Goal: Register for event/course

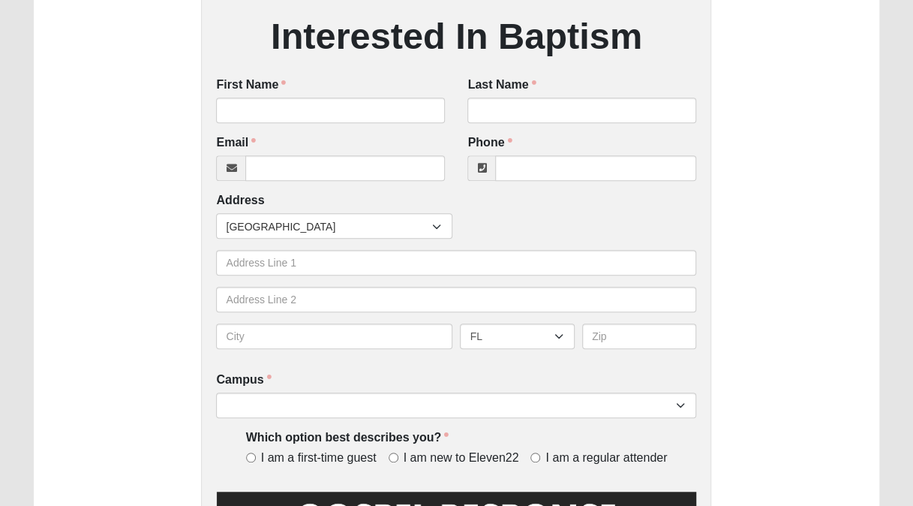
scroll to position [265, 0]
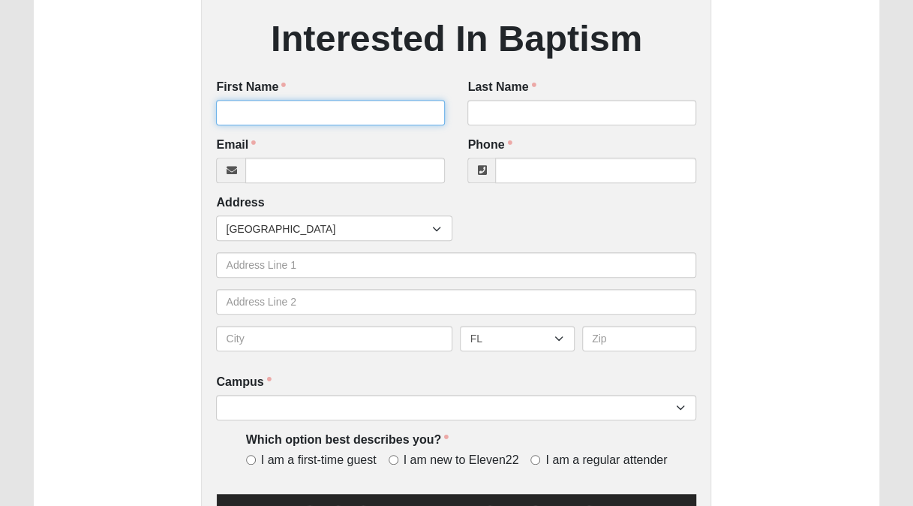
click at [302, 108] on input "First Name" at bounding box center [330, 113] width 229 height 26
type input "[PERSON_NAME]"
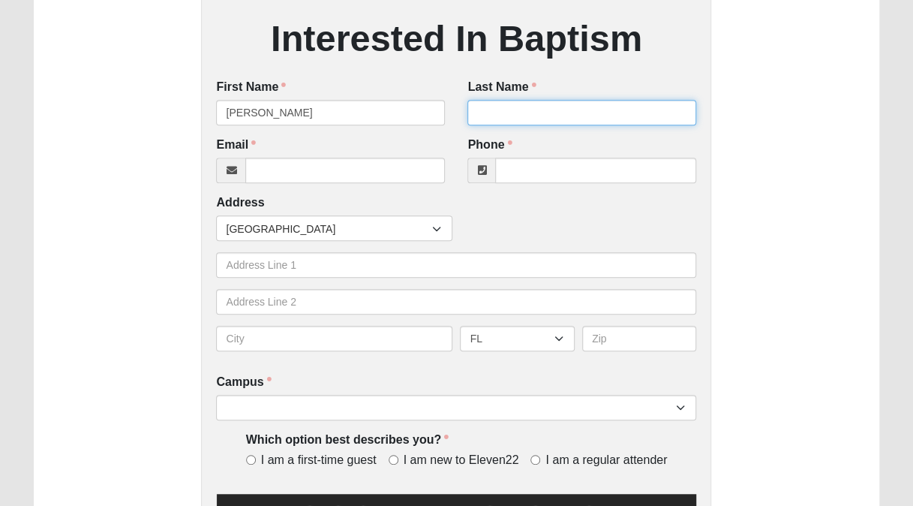
type input "[PERSON_NAME]"
type input "[EMAIL_ADDRESS][DOMAIN_NAME]"
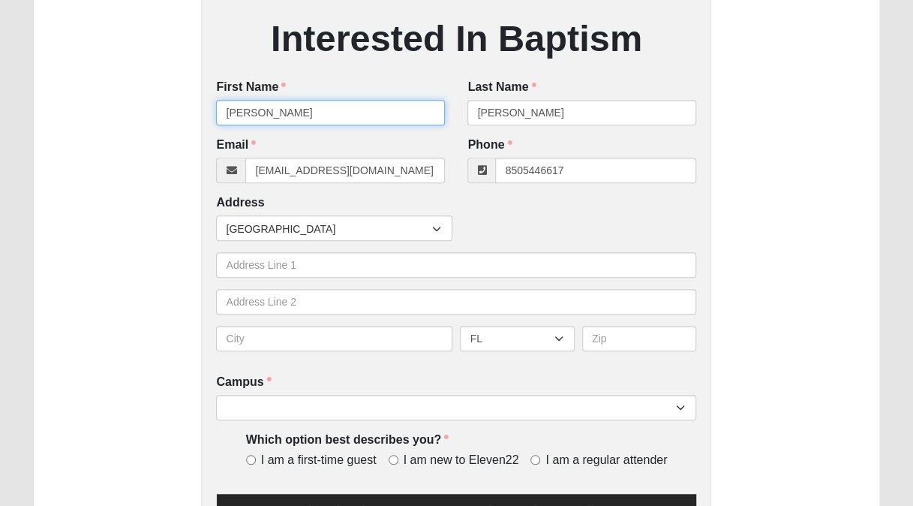
type input "[PHONE_NUMBER]"
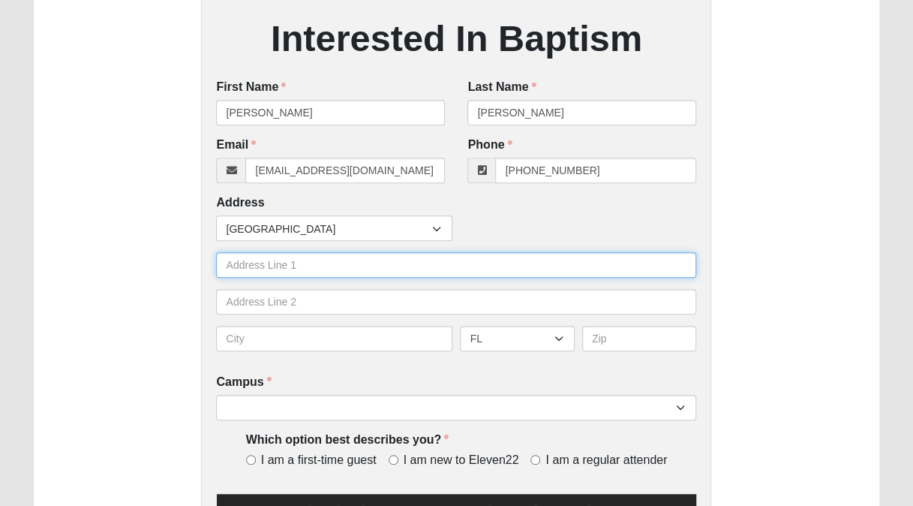
click at [256, 261] on input "text" at bounding box center [456, 265] width 480 height 26
type input "[STREET_ADDRESS]"
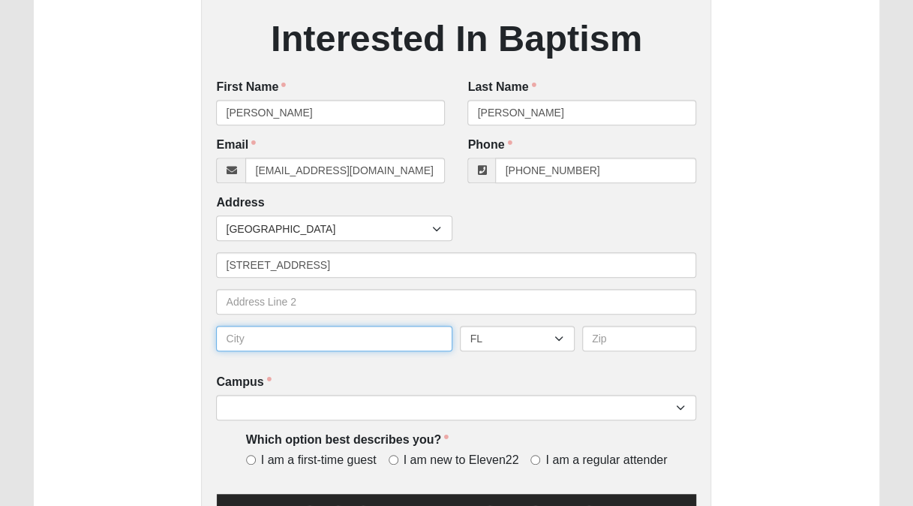
click at [236, 340] on input "text" at bounding box center [334, 339] width 236 height 26
type input "[GEOGRAPHIC_DATA]"
type input "32092"
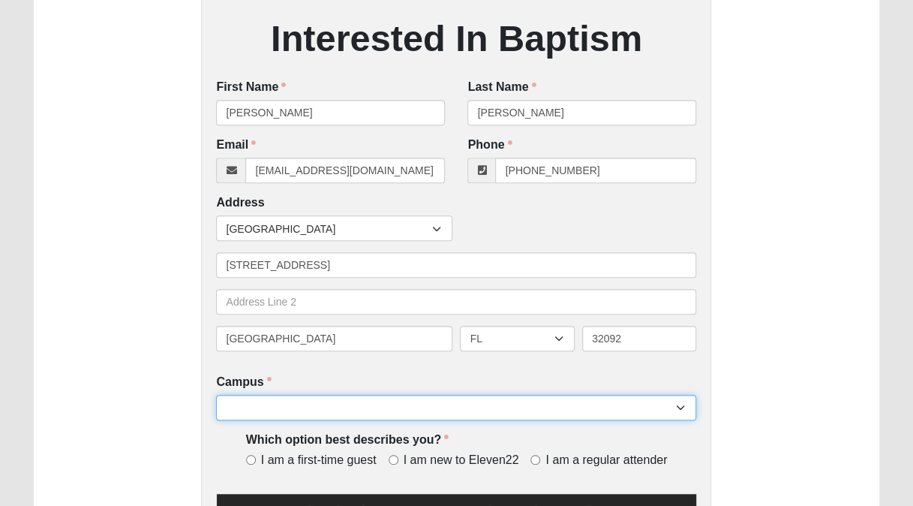
click at [255, 410] on select "Arlington Baymeadows Eleven22 Online [PERSON_NAME][GEOGRAPHIC_DATA] Jesup [GEOG…" at bounding box center [456, 408] width 480 height 26
select select "3"
click at [216, 395] on select "Arlington Baymeadows Eleven22 Online [PERSON_NAME][GEOGRAPHIC_DATA] Jesup [GEOG…" at bounding box center [456, 408] width 480 height 26
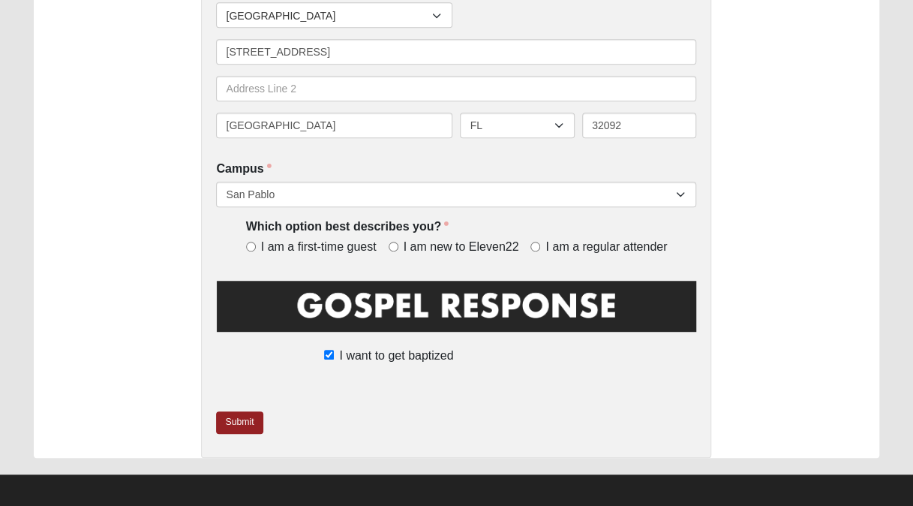
scroll to position [486, 0]
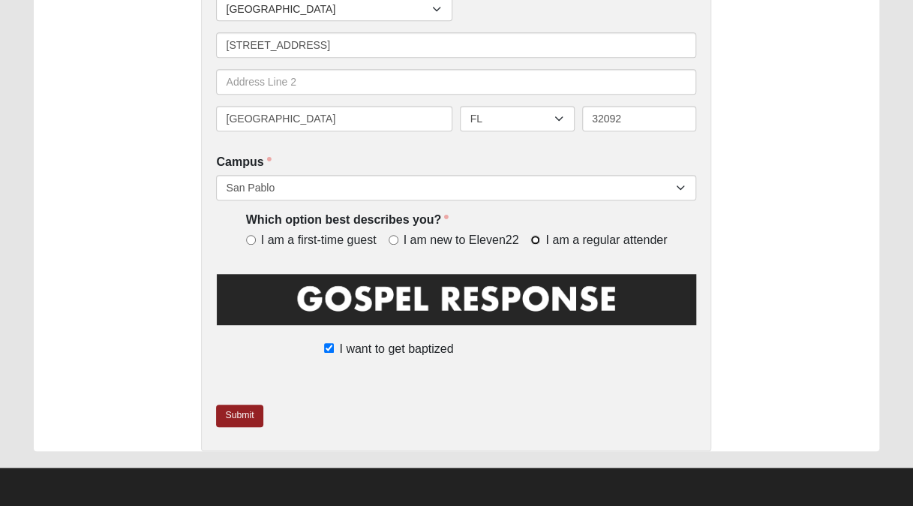
click at [532, 242] on input "I am a regular attender" at bounding box center [536, 240] width 10 height 10
radio input "true"
click at [245, 414] on link "Submit" at bounding box center [239, 416] width 47 height 22
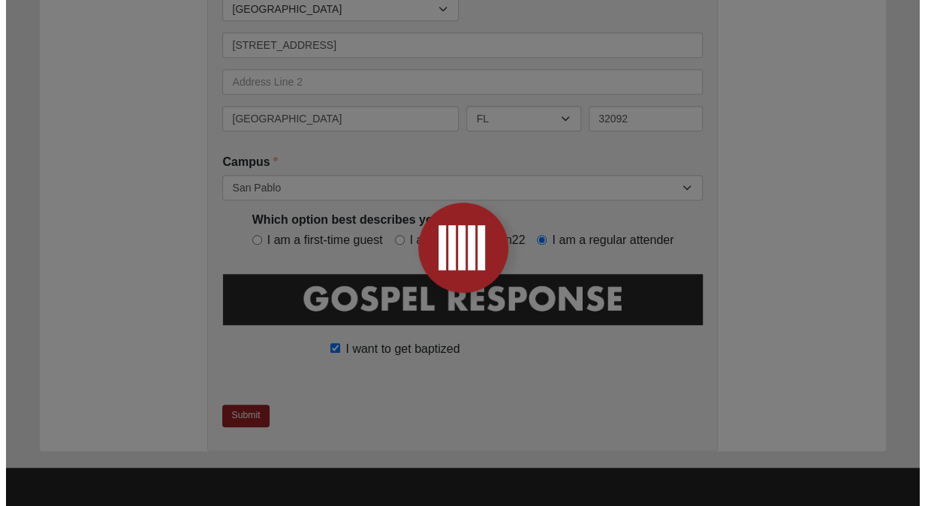
scroll to position [0, 0]
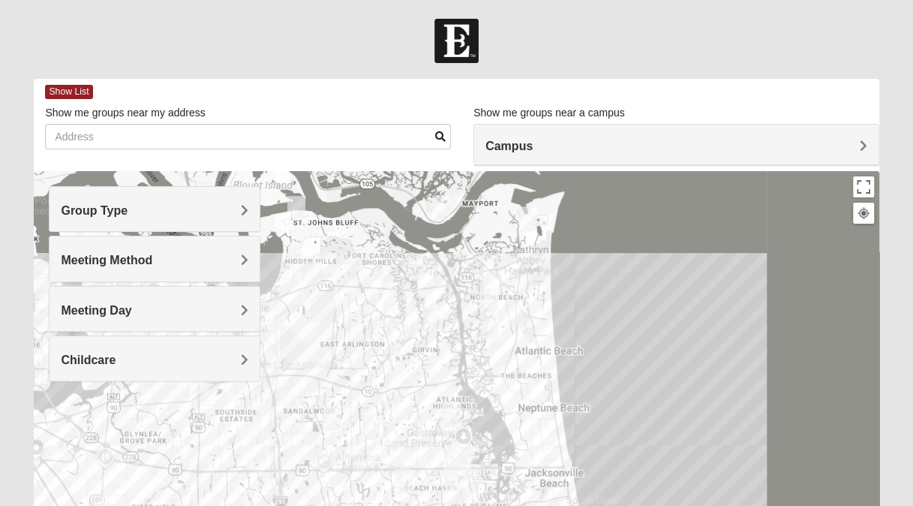
click at [707, 392] on div at bounding box center [456, 471] width 845 height 600
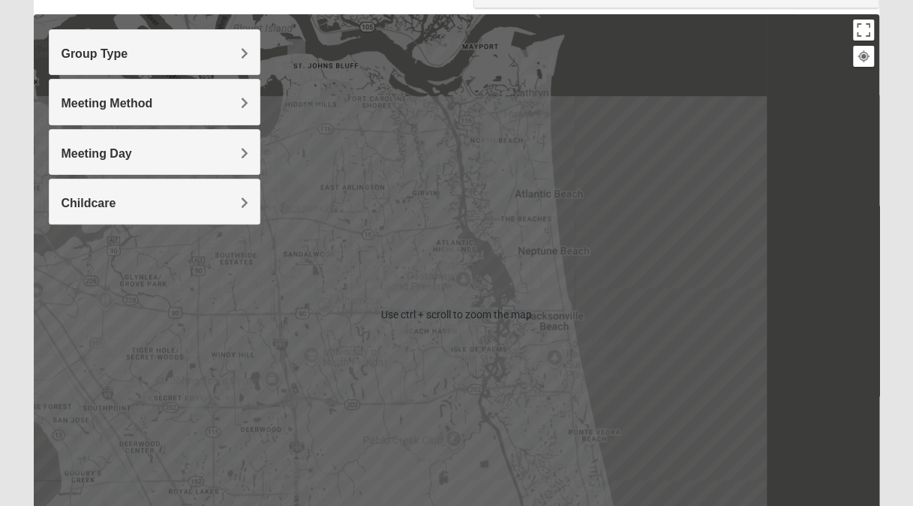
scroll to position [170, 0]
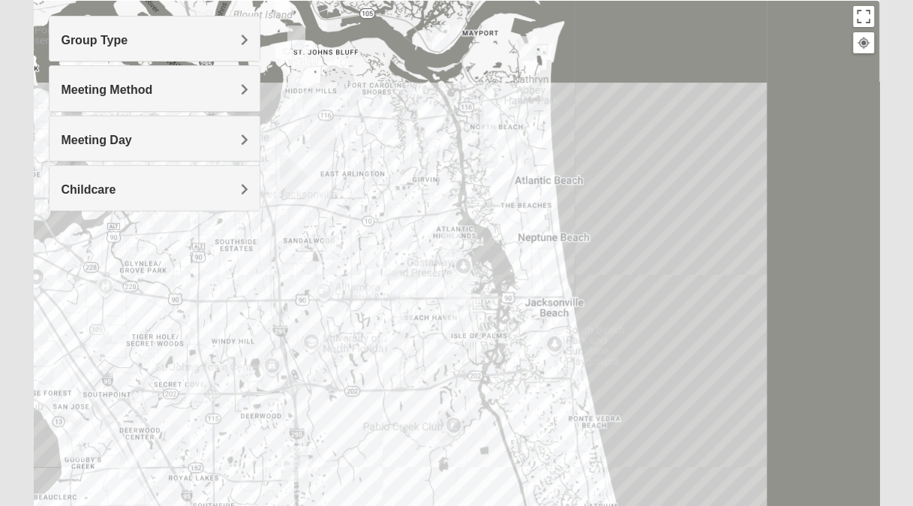
click at [218, 36] on h4 "Group Type" at bounding box center [155, 40] width 188 height 14
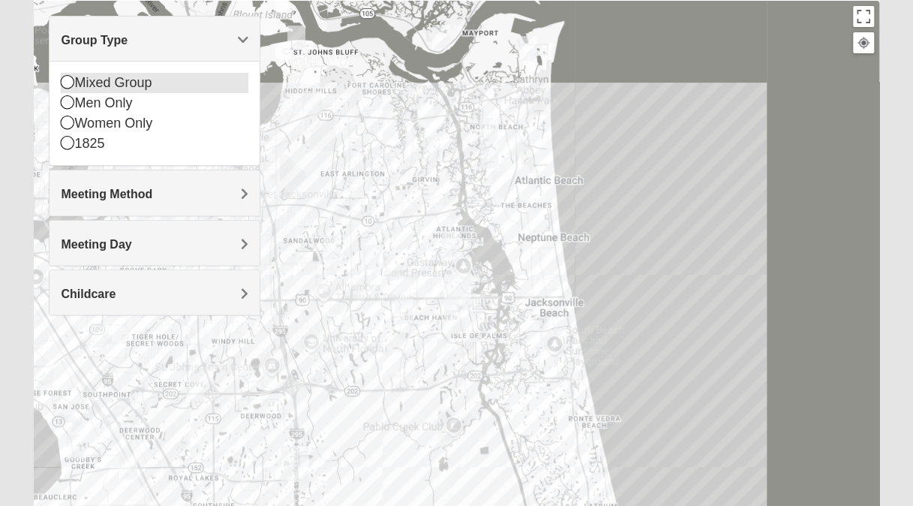
click at [69, 80] on icon at bounding box center [68, 82] width 14 height 14
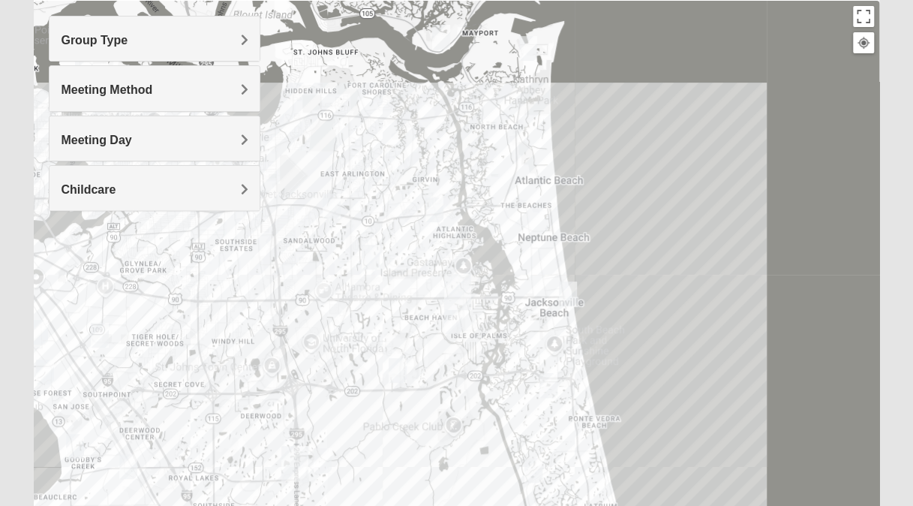
click at [128, 41] on span "Group Type" at bounding box center [94, 40] width 67 height 13
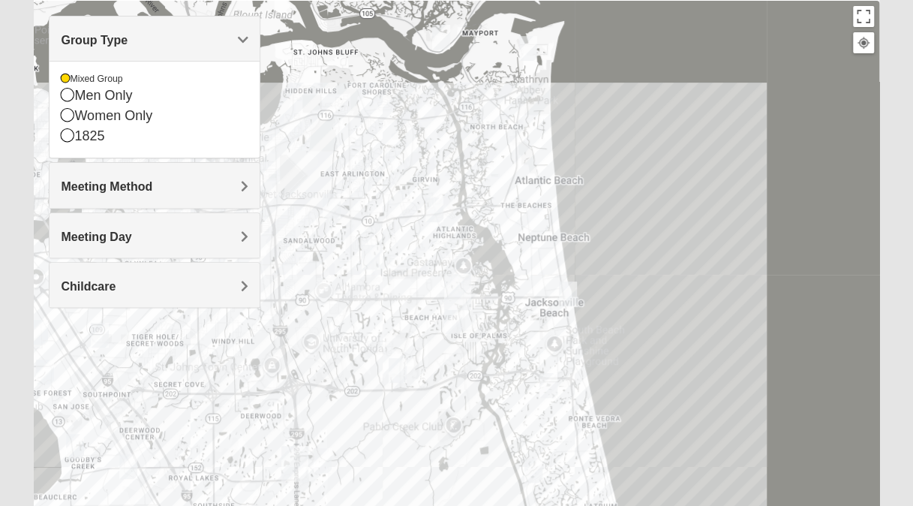
click at [152, 181] on span "Meeting Method" at bounding box center [107, 186] width 92 height 13
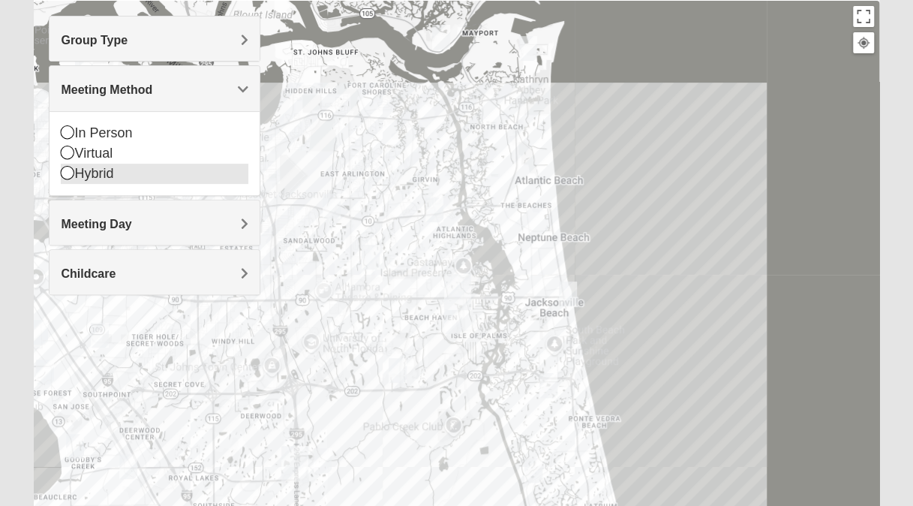
click at [67, 173] on icon at bounding box center [68, 173] width 14 height 14
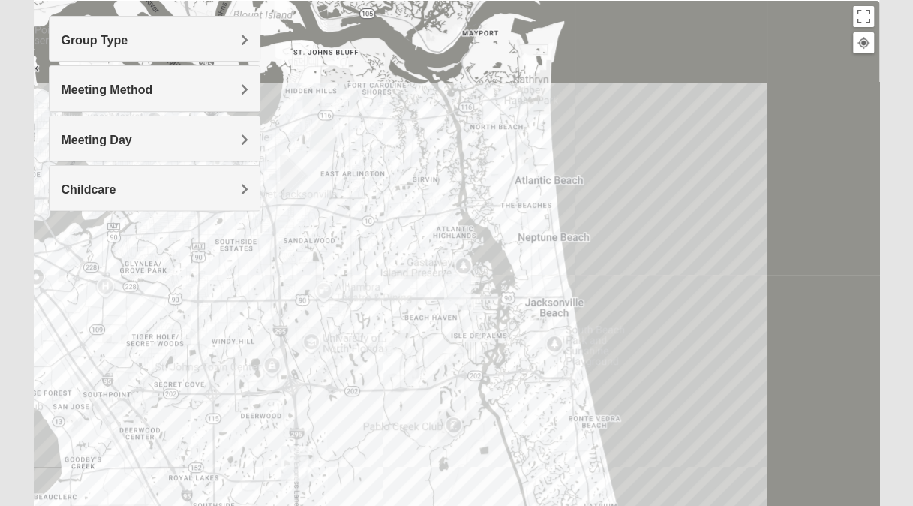
click at [175, 89] on h4 "Meeting Method" at bounding box center [155, 90] width 188 height 14
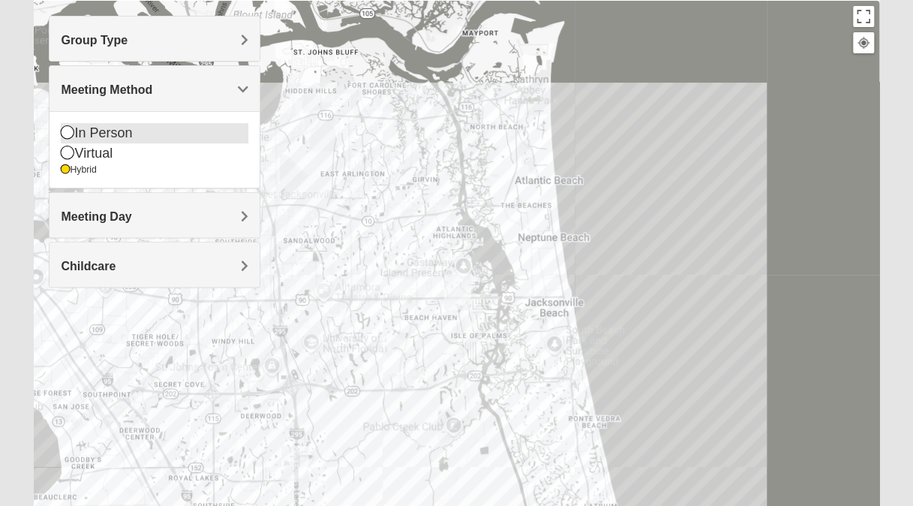
click at [69, 126] on icon at bounding box center [68, 132] width 14 height 14
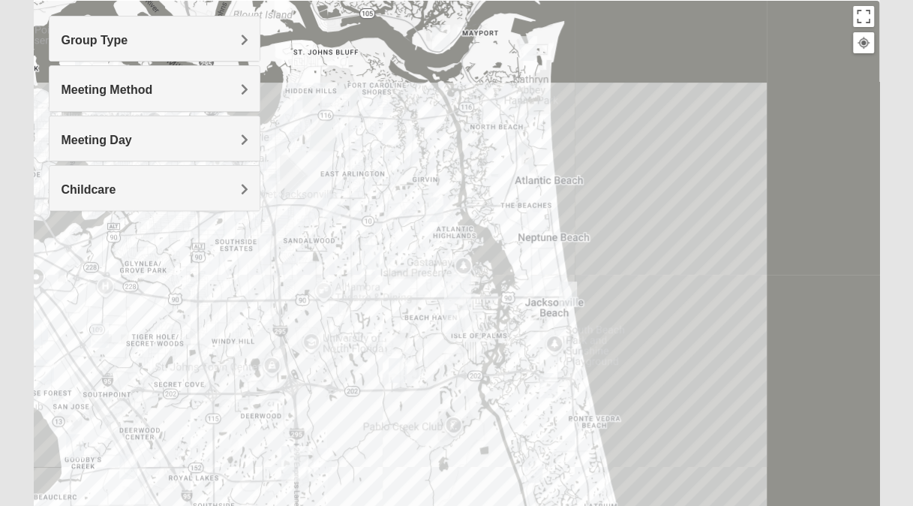
click at [139, 89] on span "Meeting Method" at bounding box center [107, 89] width 92 height 13
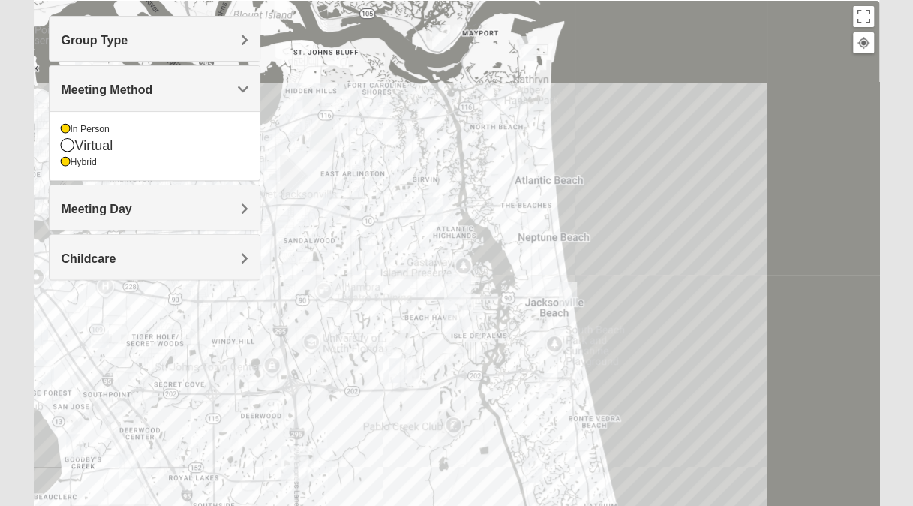
click at [173, 42] on h4 "Group Type" at bounding box center [155, 40] width 188 height 14
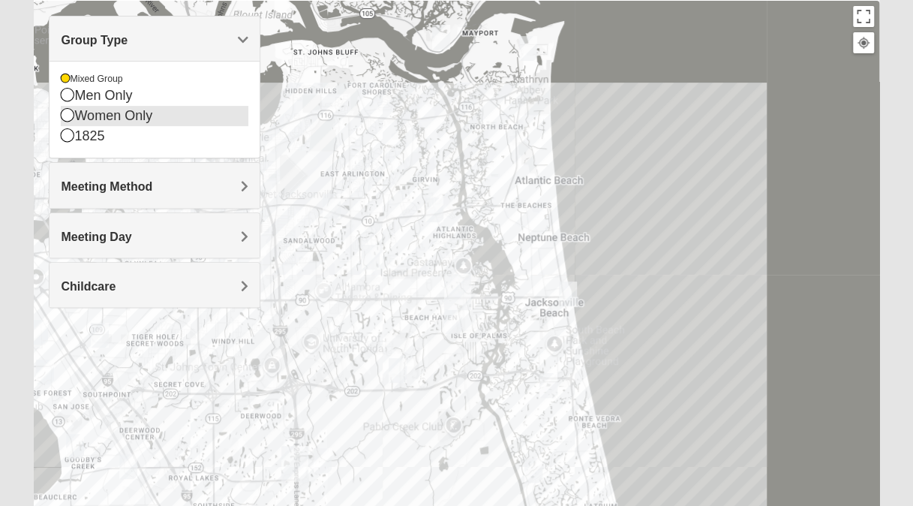
click at [65, 116] on icon at bounding box center [68, 115] width 14 height 14
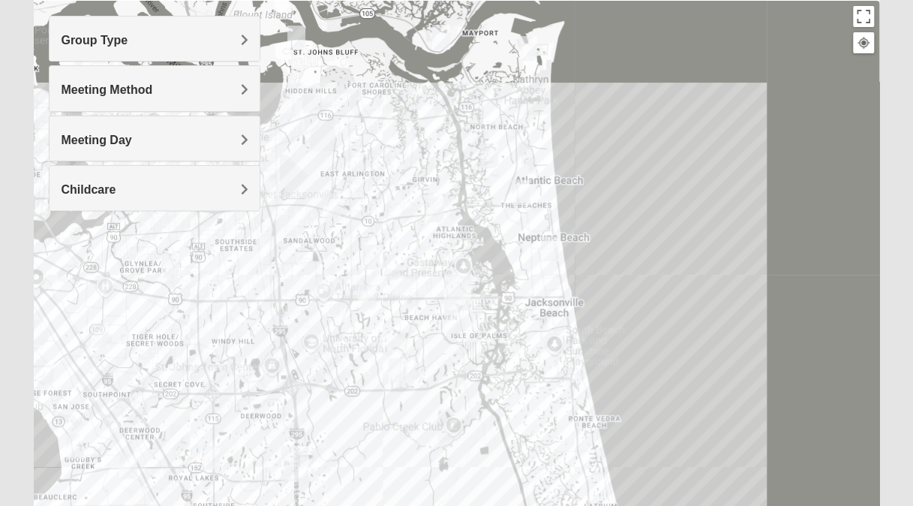
click at [195, 36] on h4 "Group Type" at bounding box center [155, 40] width 188 height 14
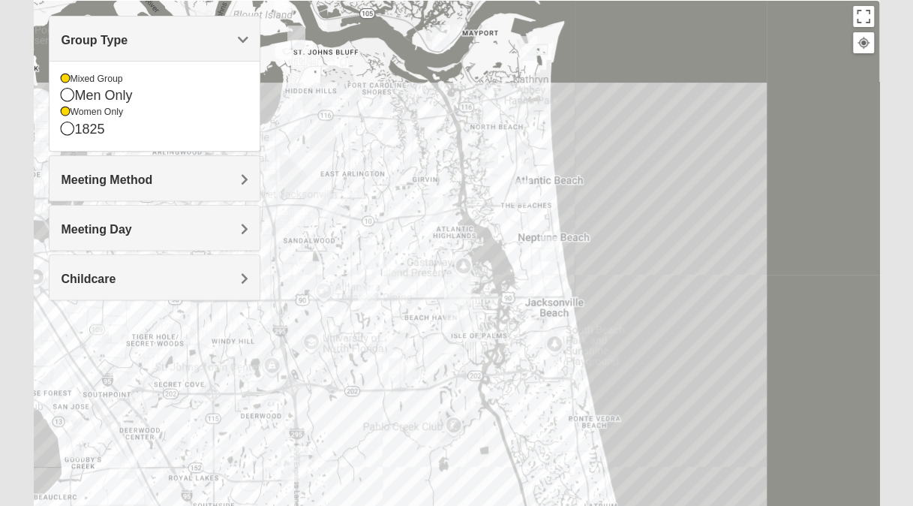
click at [166, 184] on h4 "Meeting Method" at bounding box center [155, 180] width 188 height 14
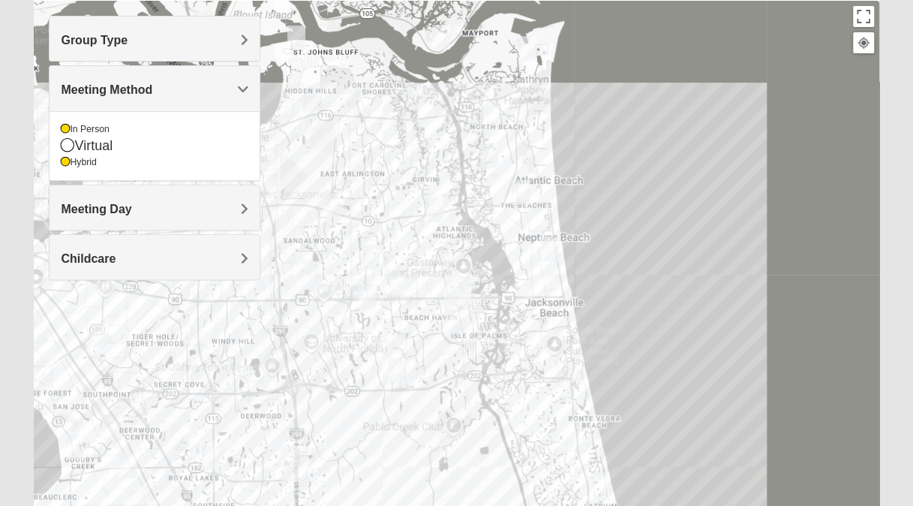
click at [185, 263] on h4 "Childcare" at bounding box center [155, 258] width 188 height 14
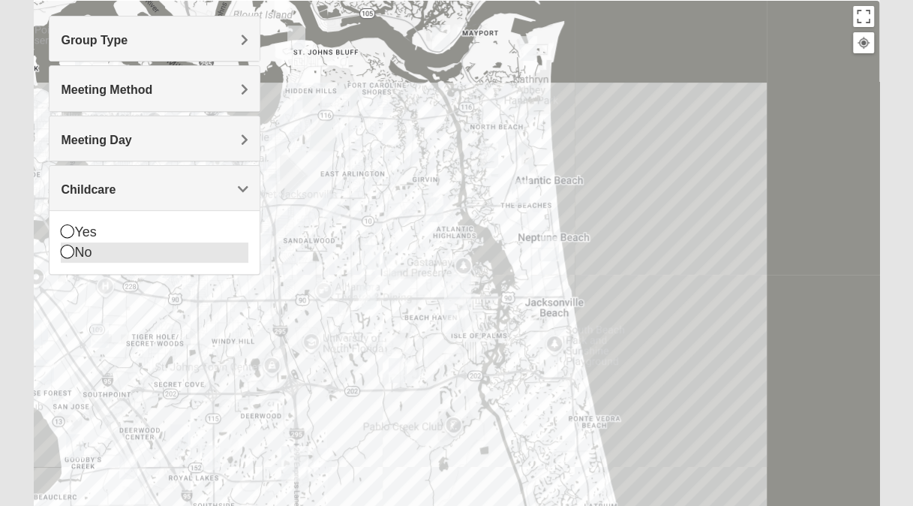
click at [66, 251] on icon at bounding box center [68, 252] width 14 height 14
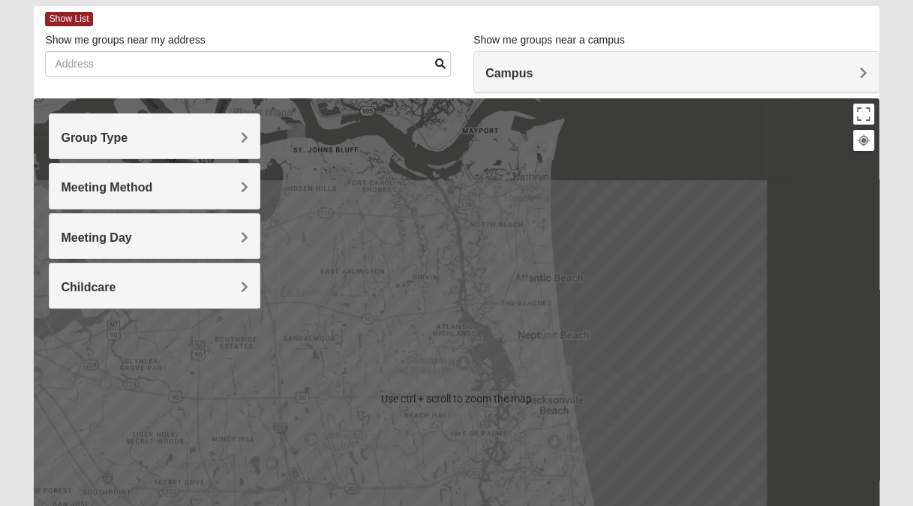
scroll to position [72, 0]
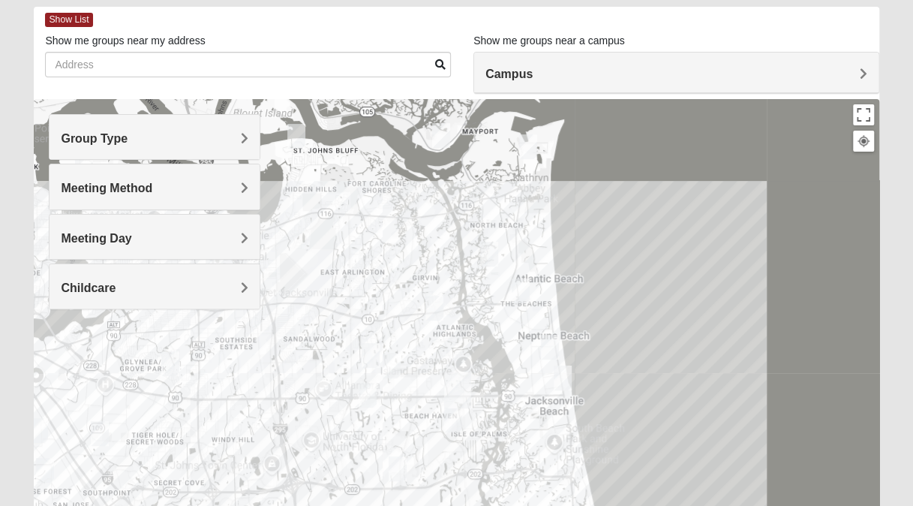
click at [672, 75] on h4 "Campus" at bounding box center [677, 74] width 382 height 14
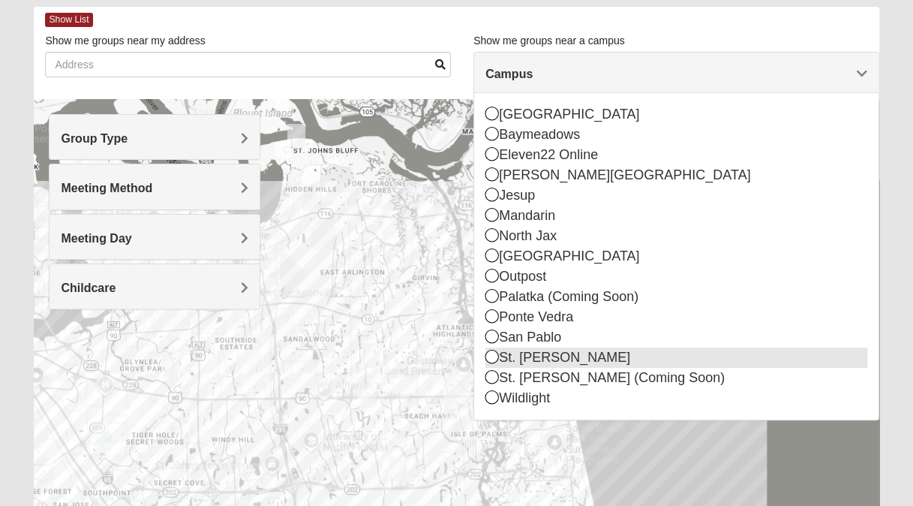
click at [495, 353] on icon at bounding box center [493, 357] width 14 height 14
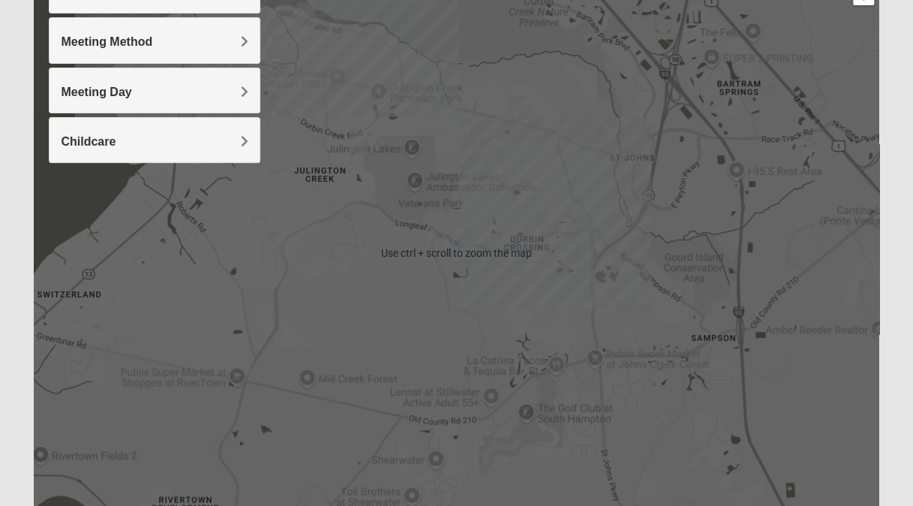
scroll to position [220, 0]
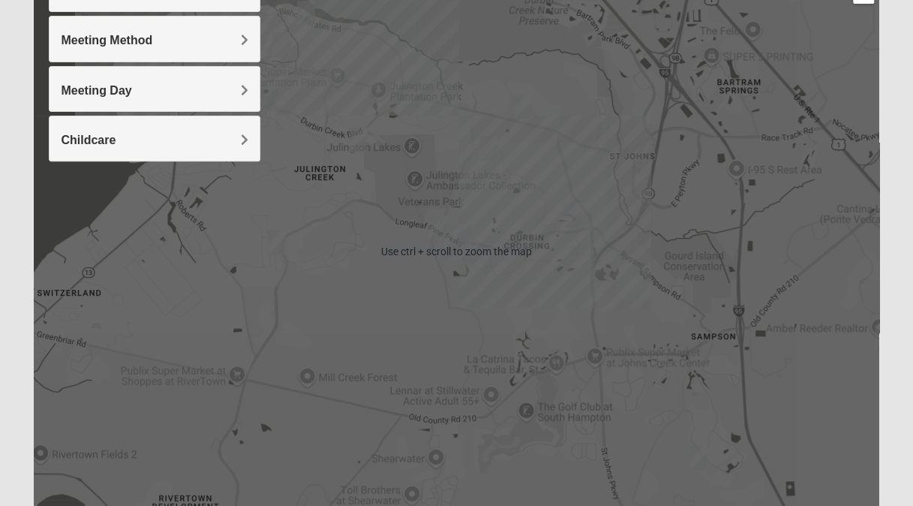
click at [778, 299] on div at bounding box center [456, 251] width 845 height 600
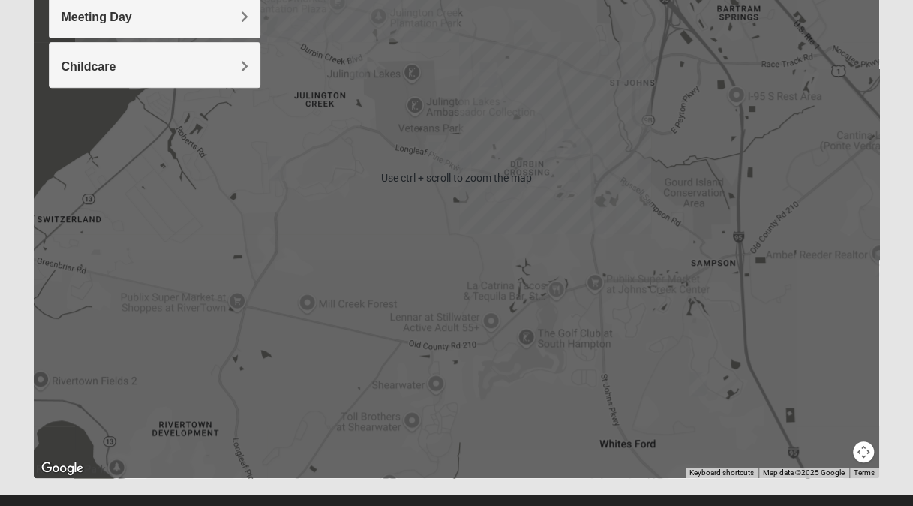
scroll to position [320, 0]
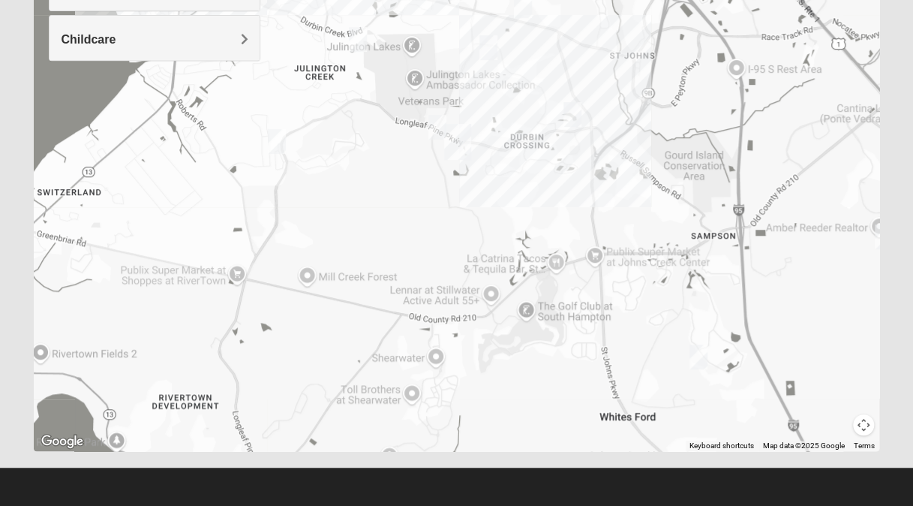
click at [699, 356] on img "Mixed Stevens 32092" at bounding box center [699, 356] width 30 height 37
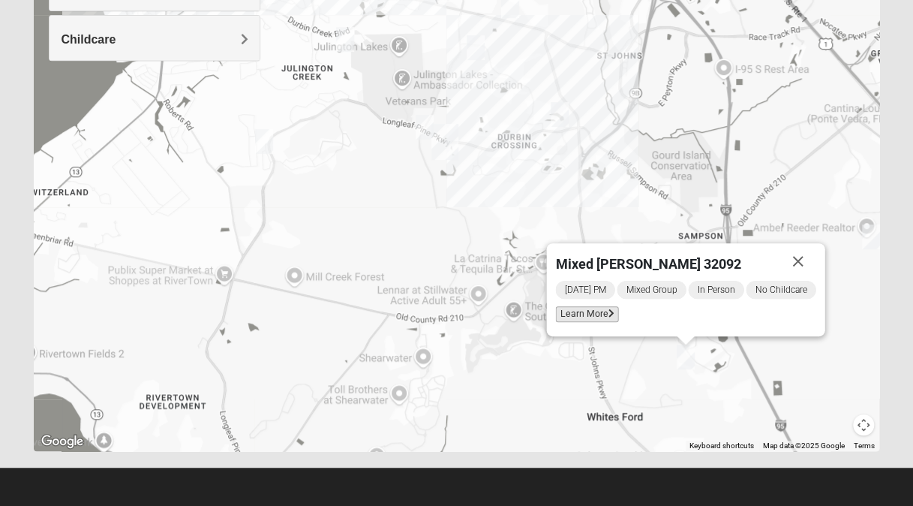
click at [570, 313] on span "Learn More" at bounding box center [587, 314] width 63 height 16
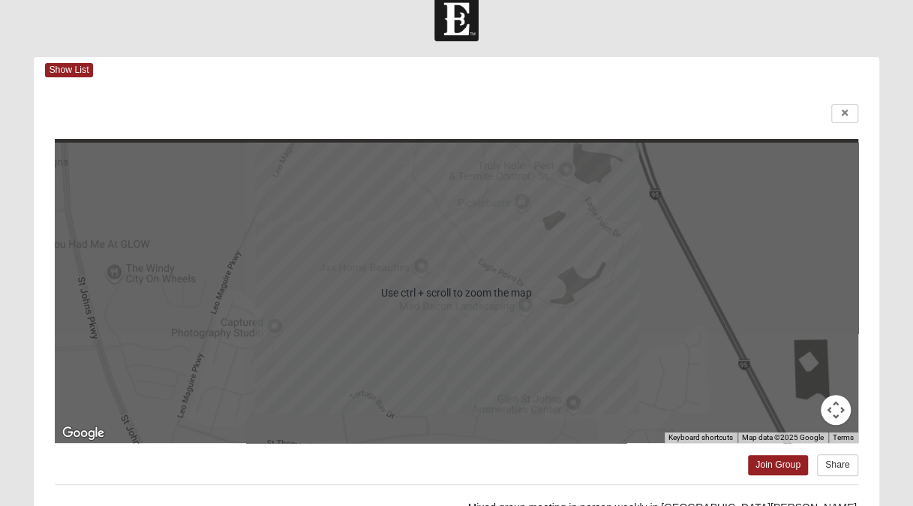
scroll to position [0, 0]
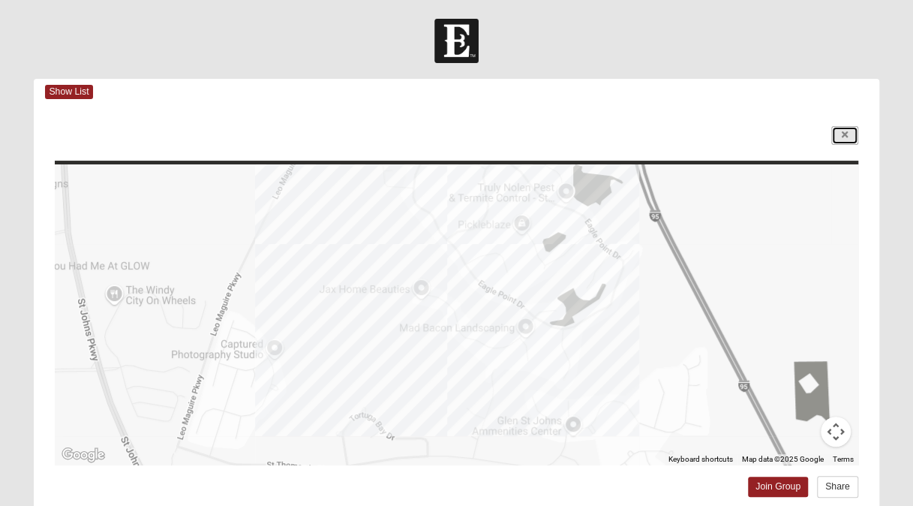
click at [842, 131] on icon at bounding box center [845, 135] width 6 height 9
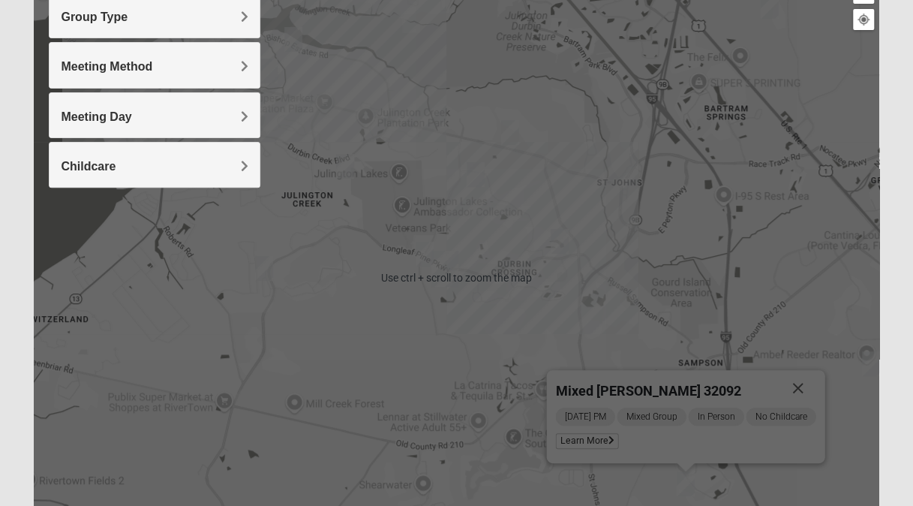
scroll to position [195, 0]
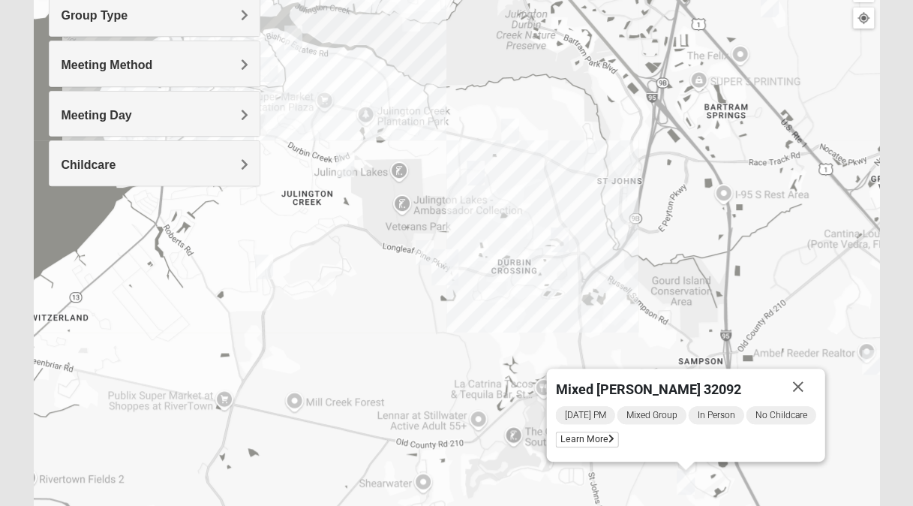
click at [476, 171] on img "Mixed Chung 32259" at bounding box center [476, 173] width 30 height 37
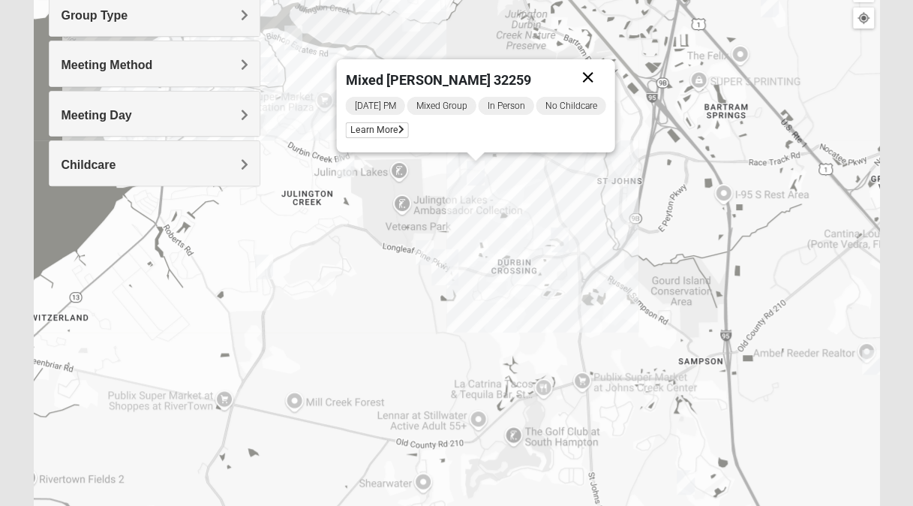
click at [589, 70] on button "Close" at bounding box center [588, 77] width 36 height 36
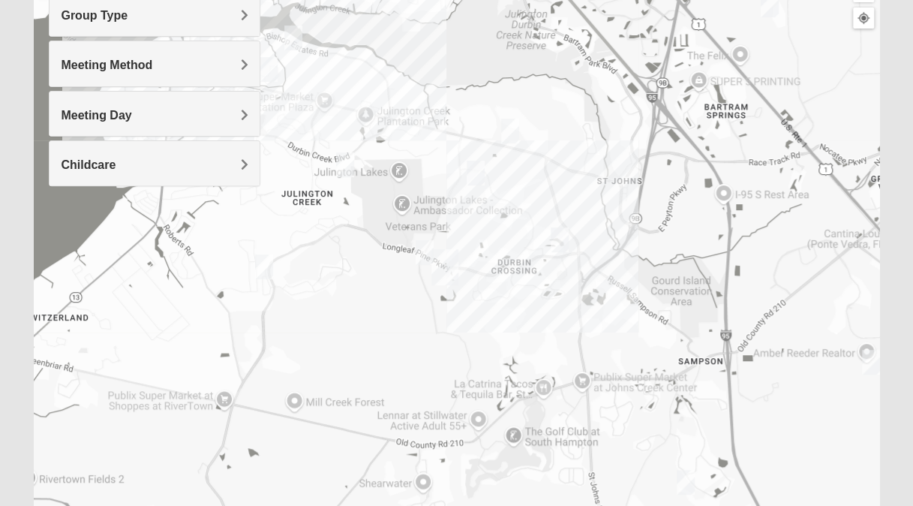
click at [874, 359] on img "Mixed Schueren 32095" at bounding box center [871, 362] width 30 height 37
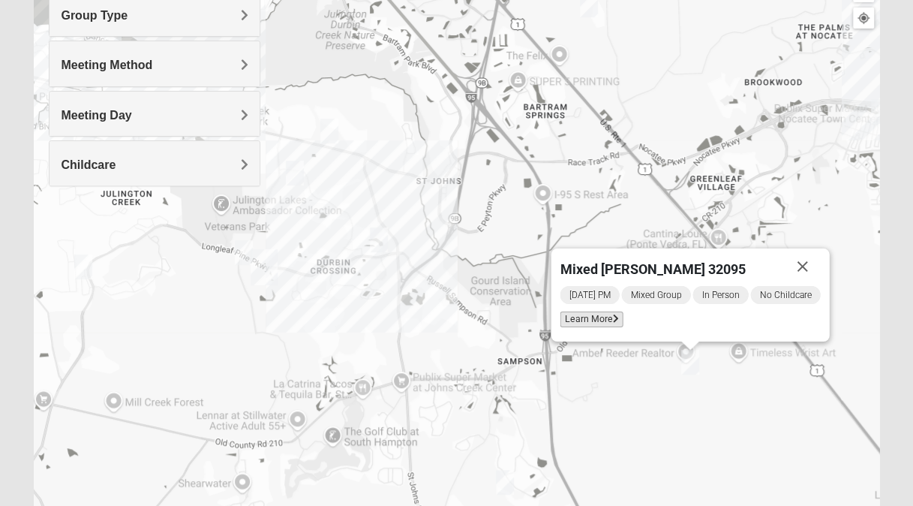
click at [588, 323] on span "Learn More" at bounding box center [592, 319] width 63 height 16
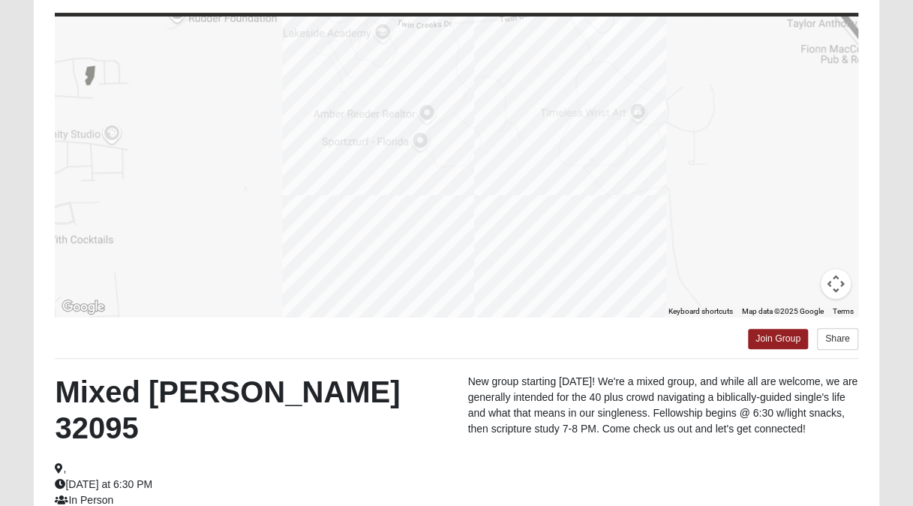
scroll to position [147, 0]
click at [588, 323] on div "Join Group Share" at bounding box center [456, 334] width 803 height 35
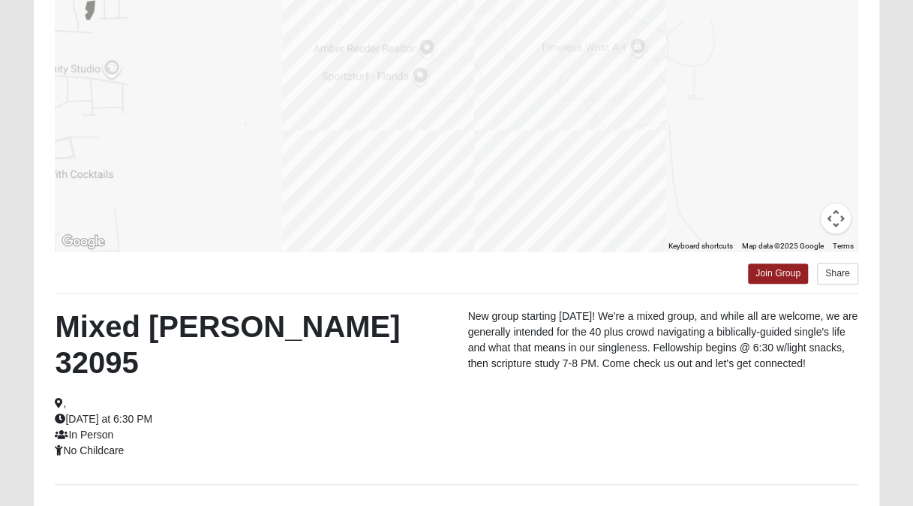
scroll to position [216, 0]
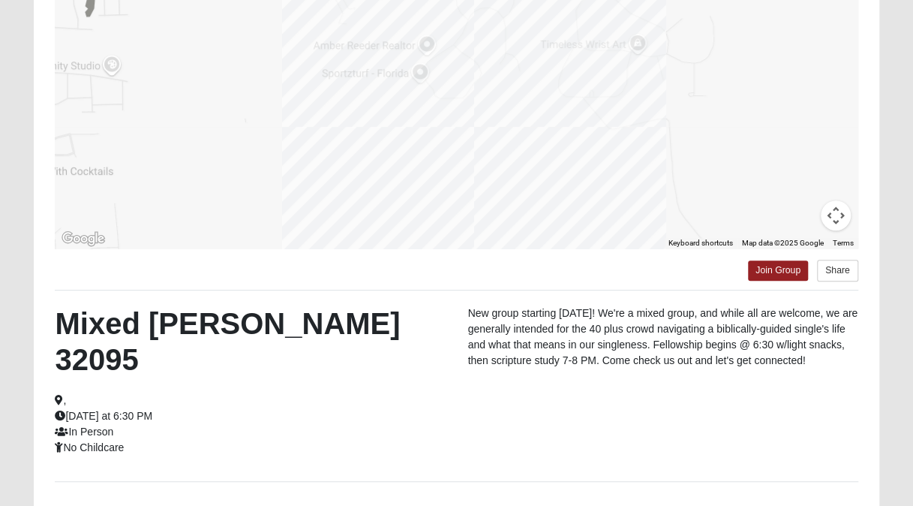
click at [429, 95] on div at bounding box center [456, 98] width 803 height 300
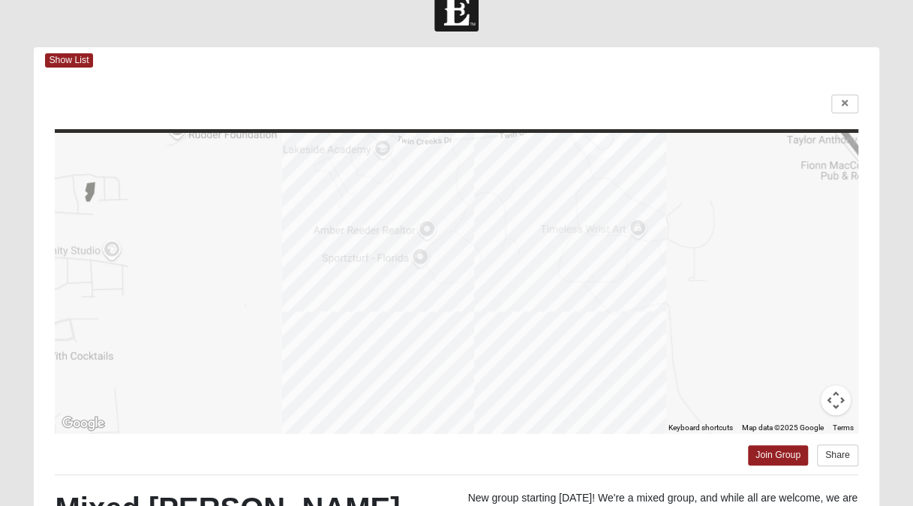
scroll to position [0, 0]
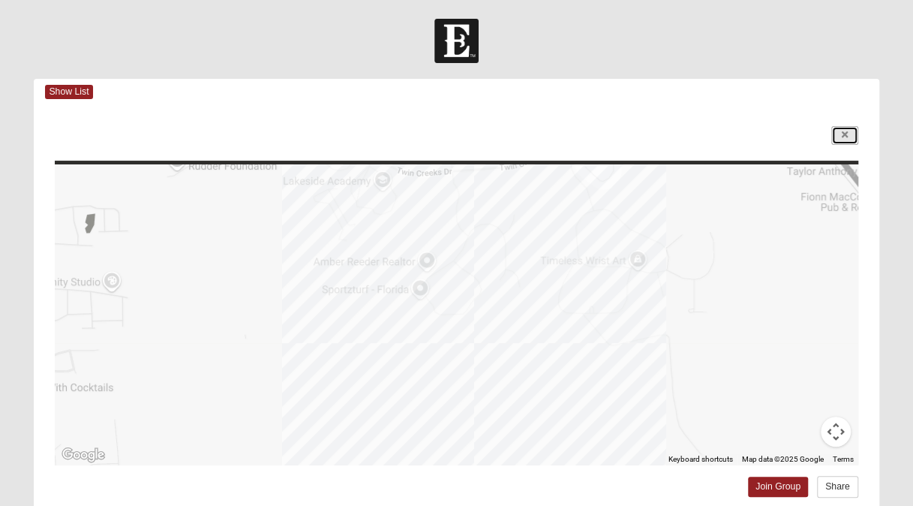
click at [842, 134] on icon at bounding box center [845, 135] width 6 height 9
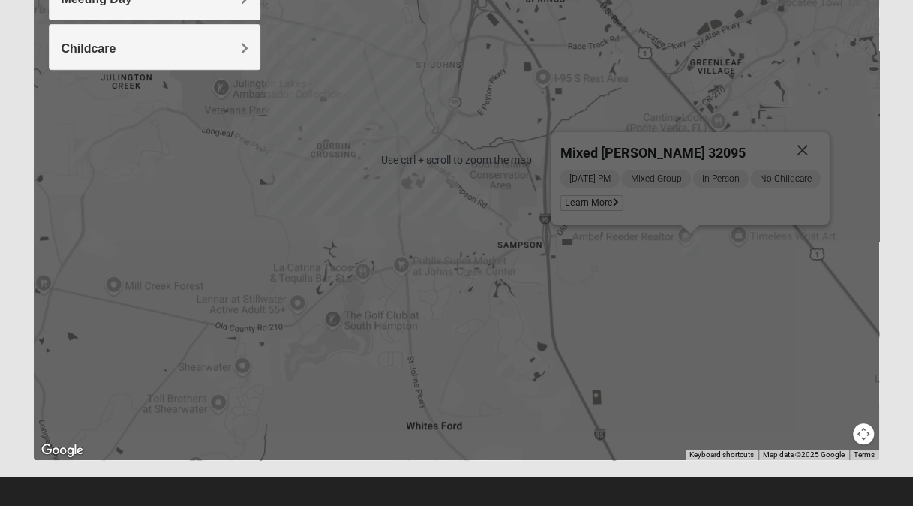
scroll to position [314, 0]
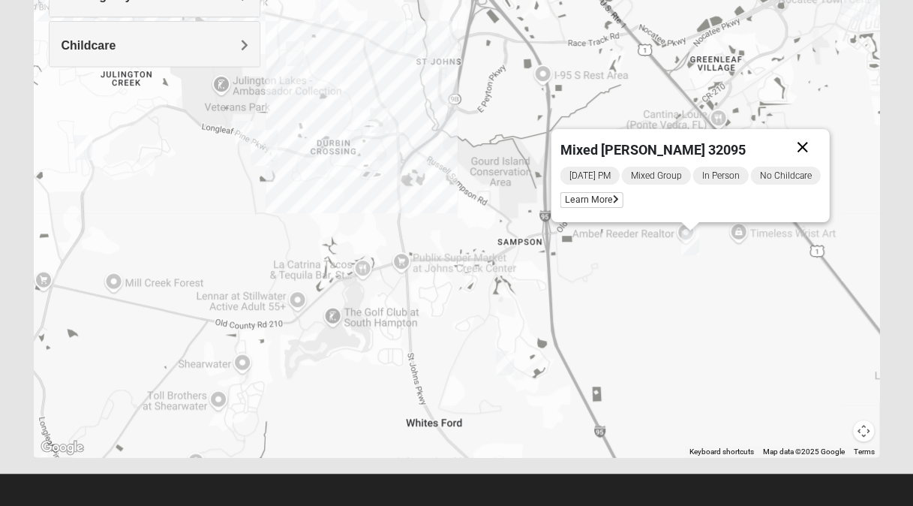
click at [811, 147] on button "Close" at bounding box center [803, 147] width 36 height 36
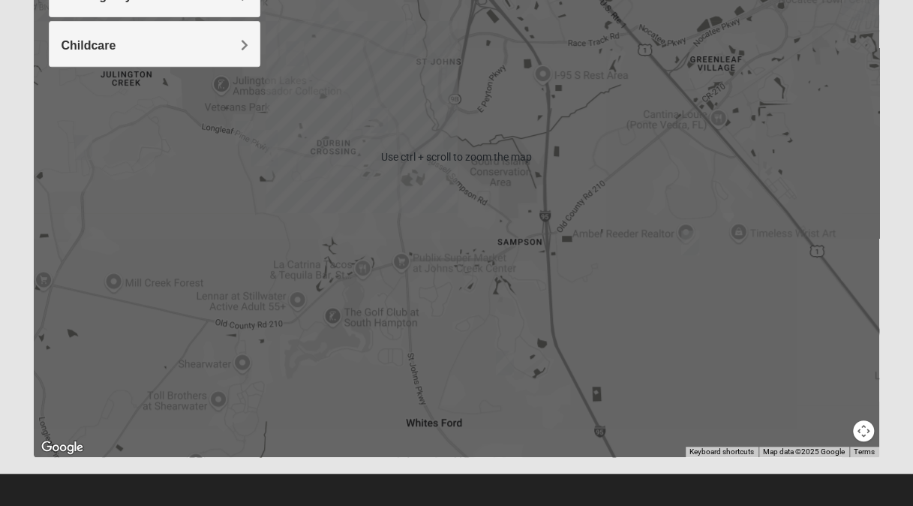
scroll to position [320, 0]
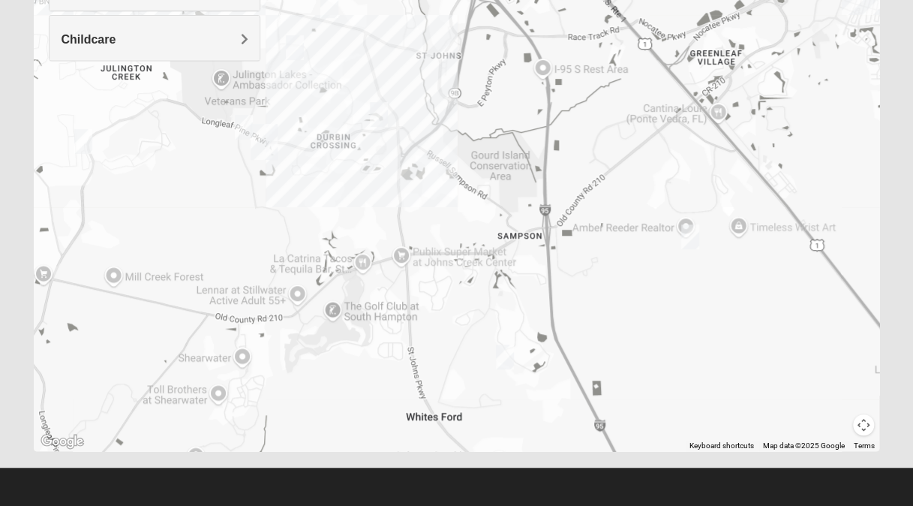
click at [862, 422] on button "Map camera controls" at bounding box center [863, 424] width 21 height 21
click at [802, 424] on button "Move down" at bounding box center [811, 424] width 21 height 21
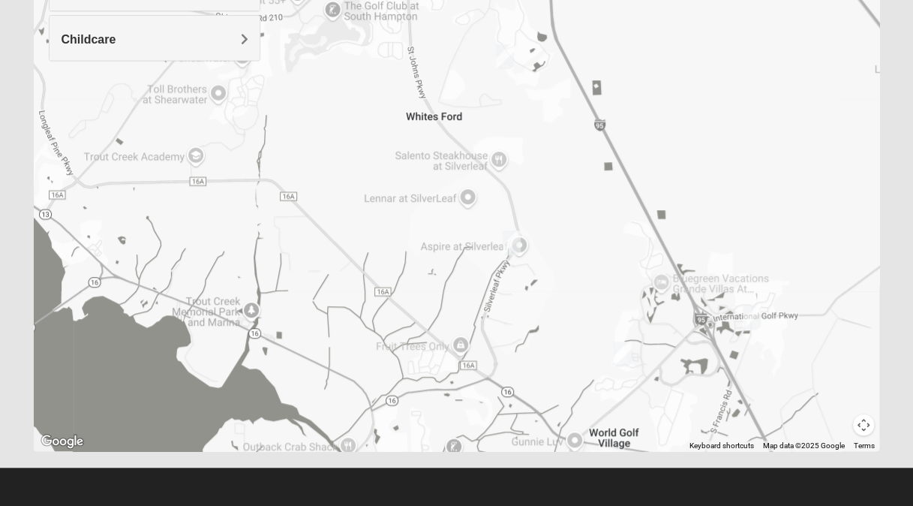
click at [755, 320] on img "Mixed Owen/Monk 32095" at bounding box center [752, 317] width 30 height 37
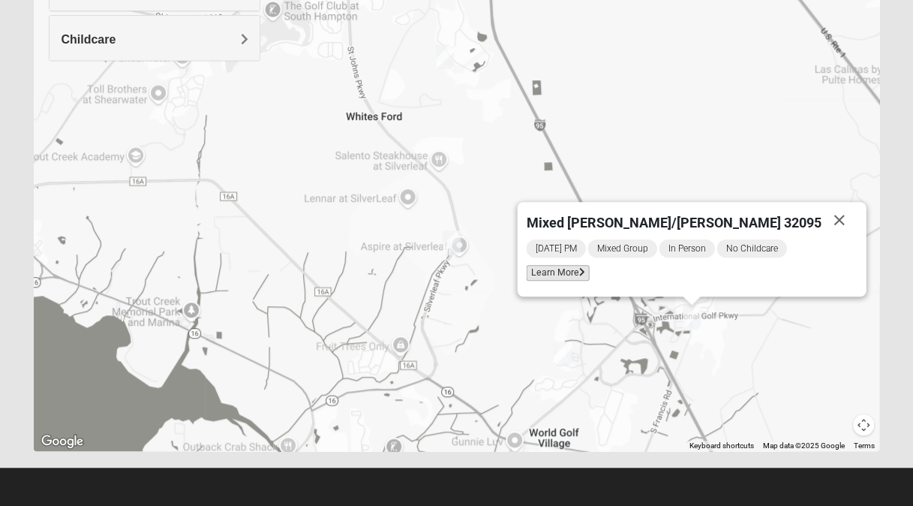
click at [590, 278] on span "Learn More" at bounding box center [558, 273] width 63 height 16
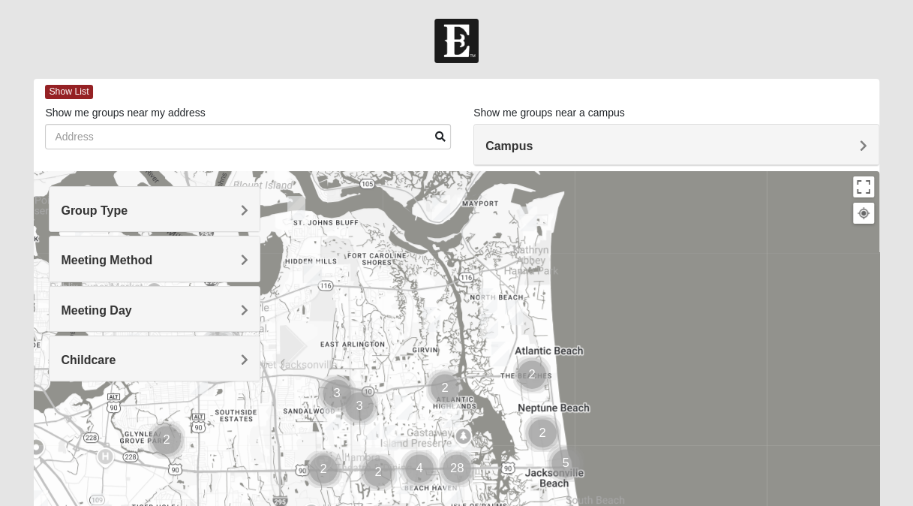
click at [254, 207] on div "Group Type" at bounding box center [155, 209] width 210 height 44
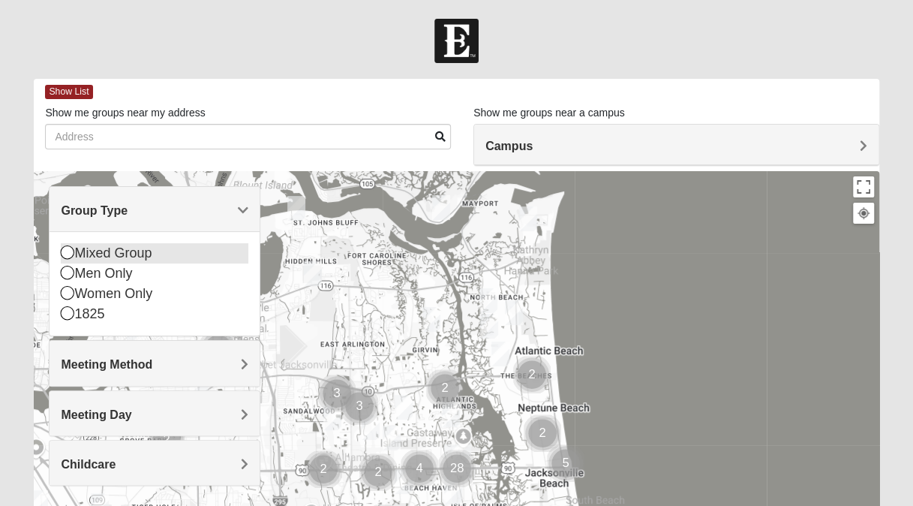
click at [124, 255] on div "Mixed Group" at bounding box center [155, 253] width 188 height 20
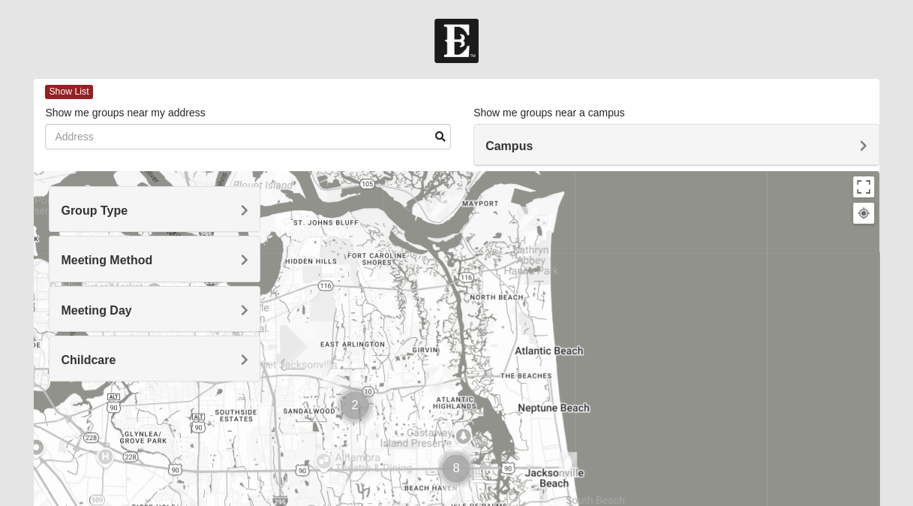
click at [196, 212] on h4 "Group Type" at bounding box center [155, 210] width 188 height 14
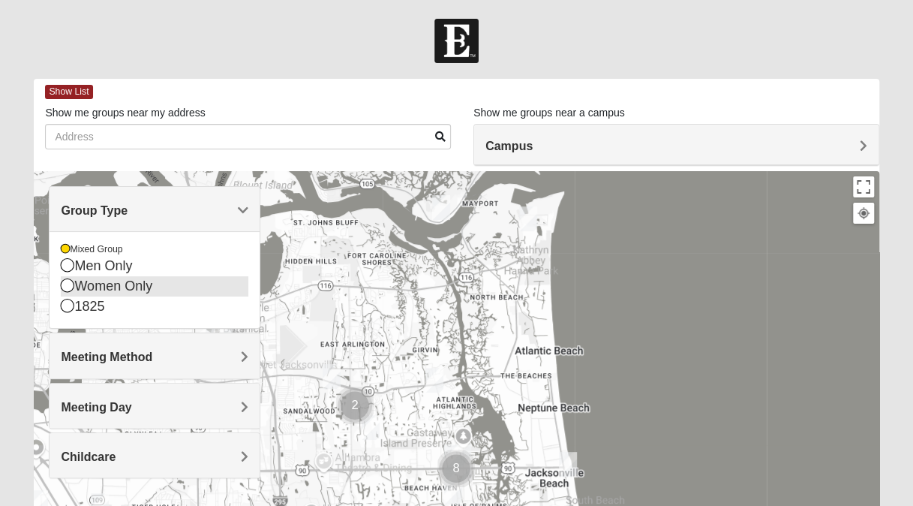
click at [66, 286] on icon at bounding box center [68, 285] width 14 height 14
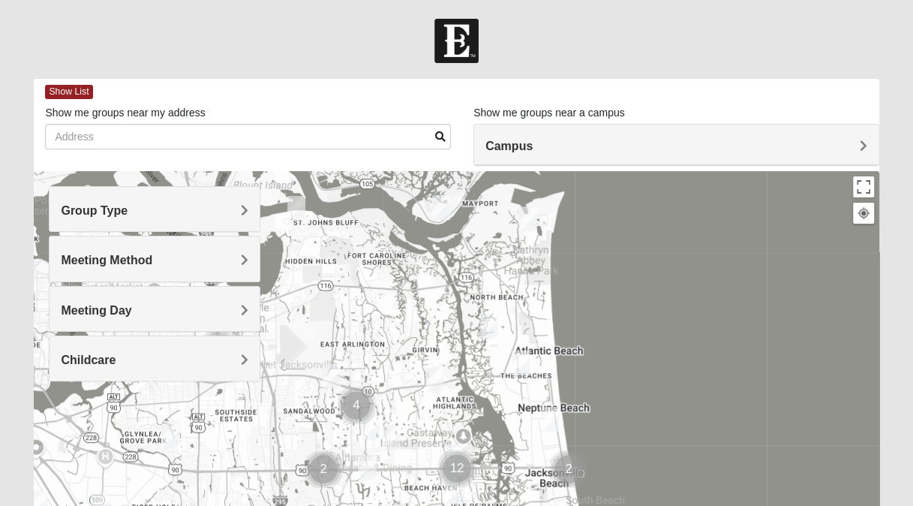
click at [123, 269] on div "Meeting Method" at bounding box center [155, 258] width 210 height 44
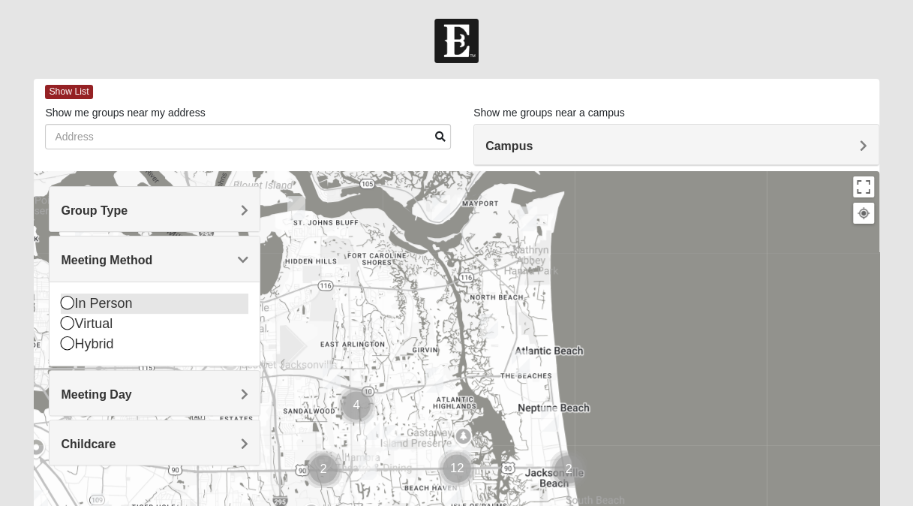
click at [67, 300] on icon at bounding box center [68, 303] width 14 height 14
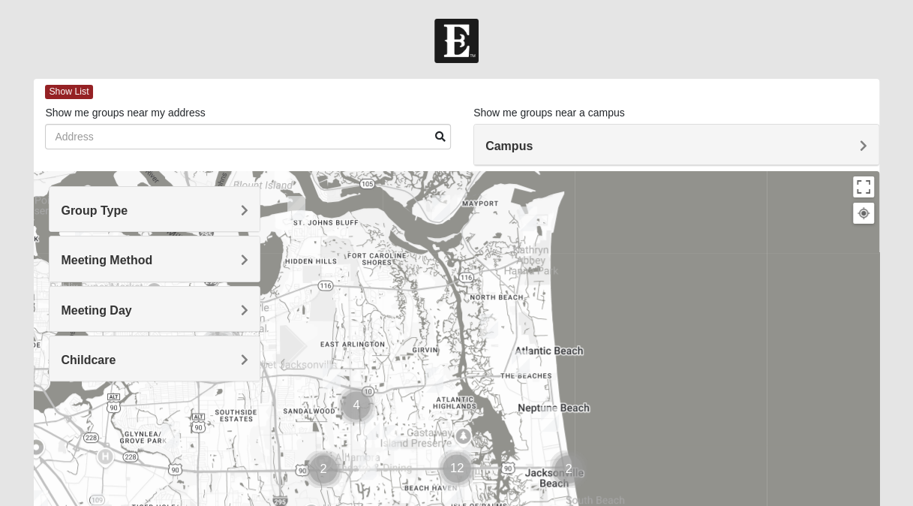
click at [109, 267] on div "Meeting Method" at bounding box center [155, 258] width 210 height 44
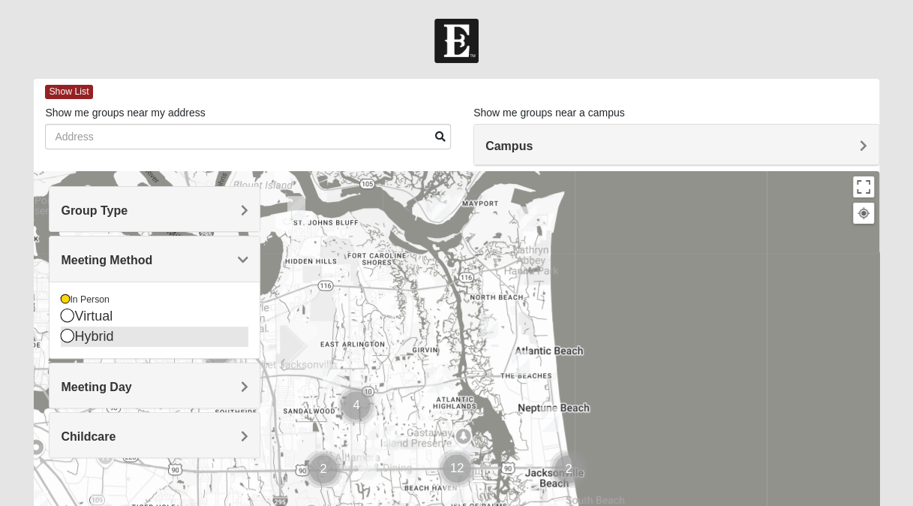
click at [71, 332] on icon at bounding box center [68, 336] width 14 height 14
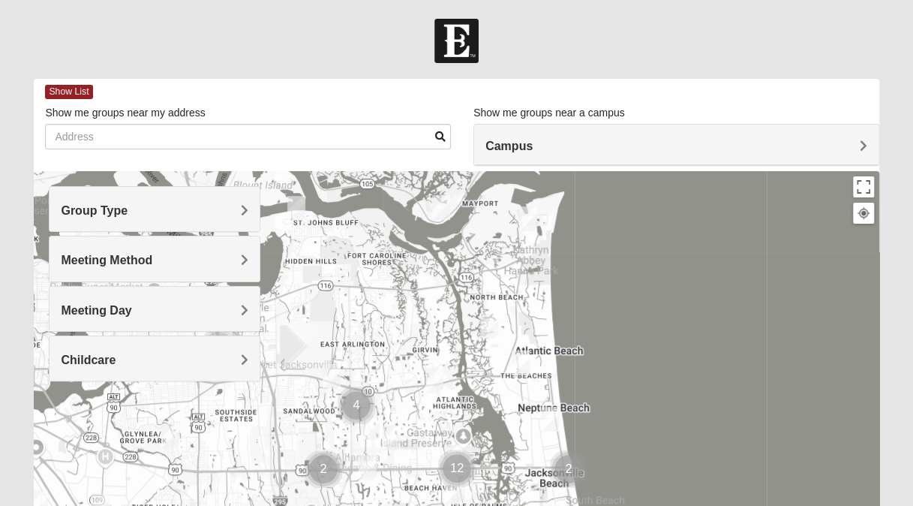
click at [92, 317] on div "Meeting Day" at bounding box center [155, 309] width 210 height 44
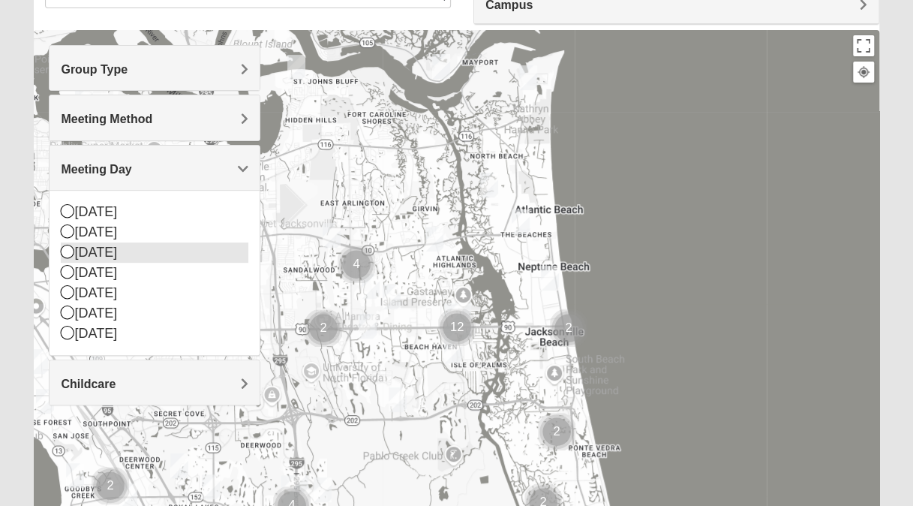
scroll to position [145, 0]
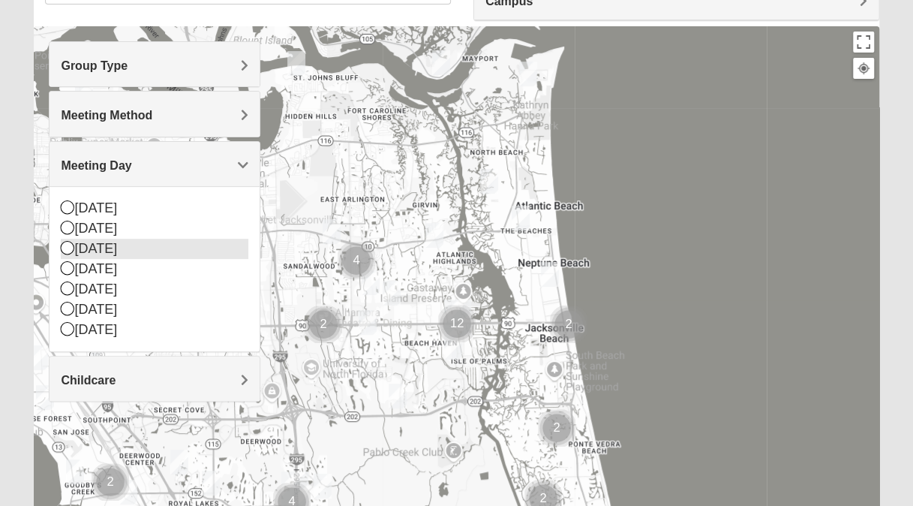
click at [219, 395] on div "Childcare" at bounding box center [155, 378] width 210 height 44
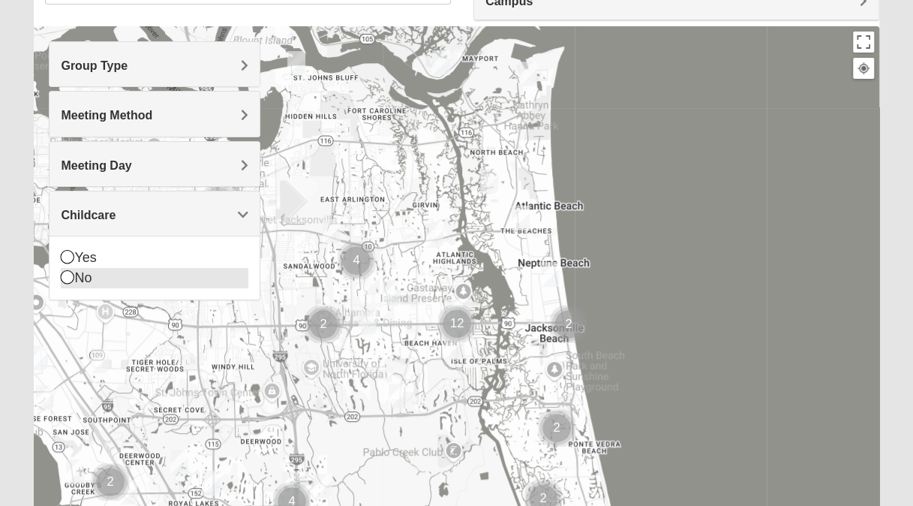
click at [66, 277] on icon at bounding box center [68, 277] width 14 height 14
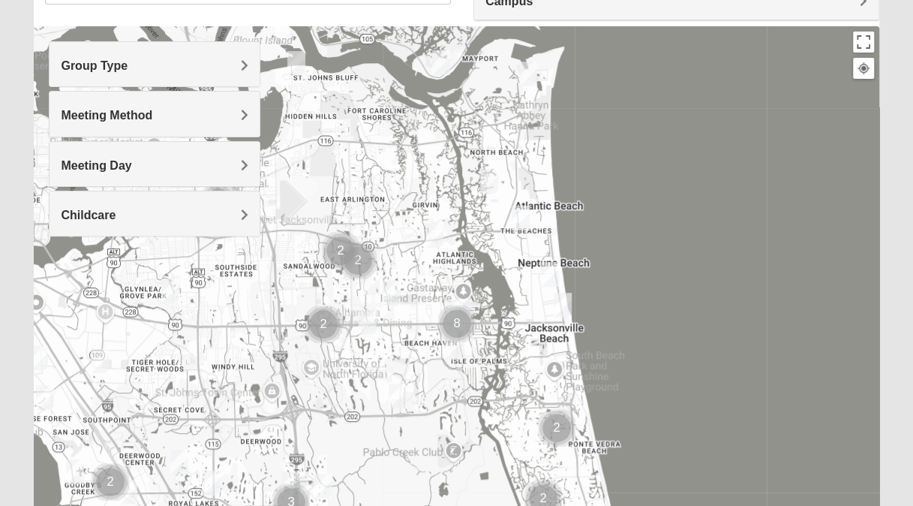
click at [694, 246] on div at bounding box center [456, 326] width 845 height 600
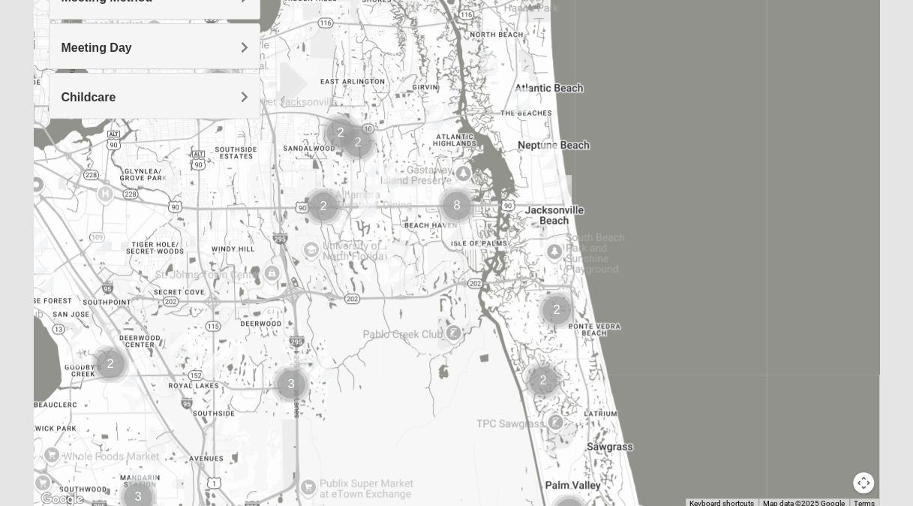
scroll to position [320, 0]
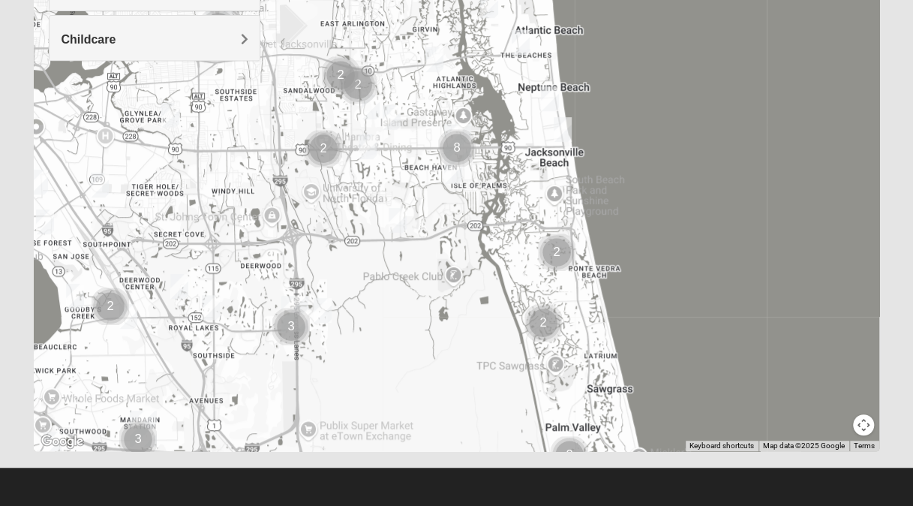
click at [857, 422] on button "Map camera controls" at bounding box center [863, 424] width 21 height 21
click at [815, 420] on button "Move down" at bounding box center [811, 424] width 21 height 21
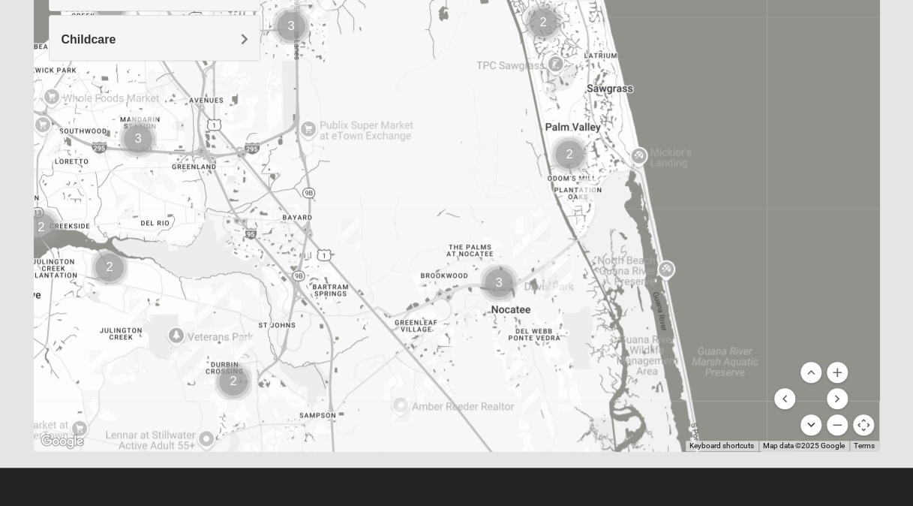
click at [805, 423] on button "Move down" at bounding box center [811, 424] width 21 height 21
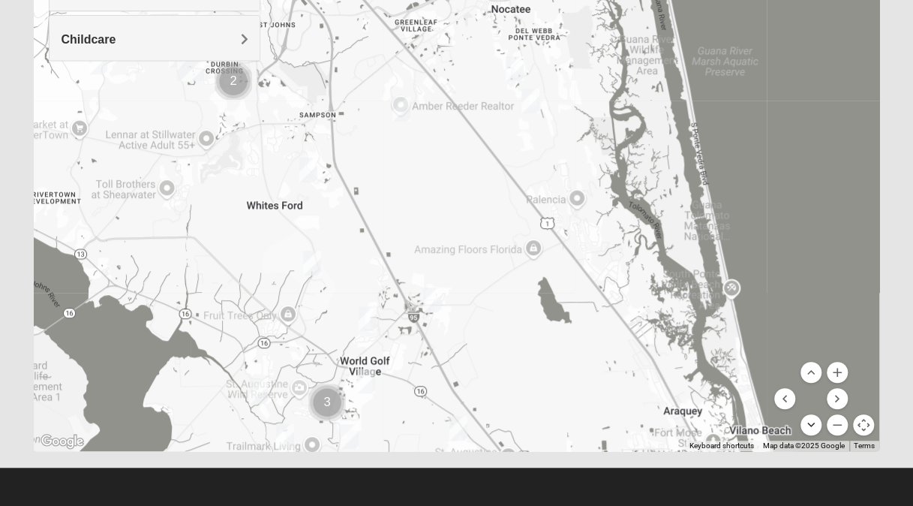
click at [809, 426] on button "Move down" at bounding box center [811, 424] width 21 height 21
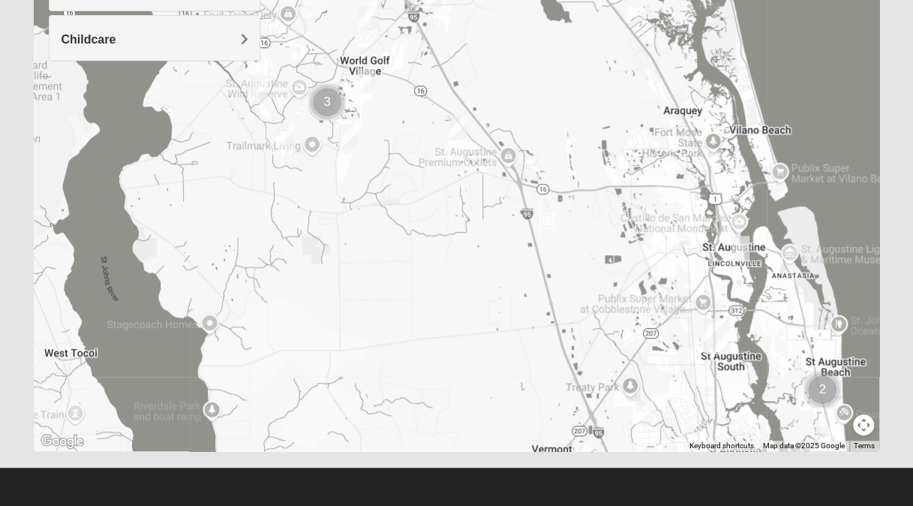
click at [346, 129] on img "Mixed Longacre 32092" at bounding box center [350, 136] width 30 height 37
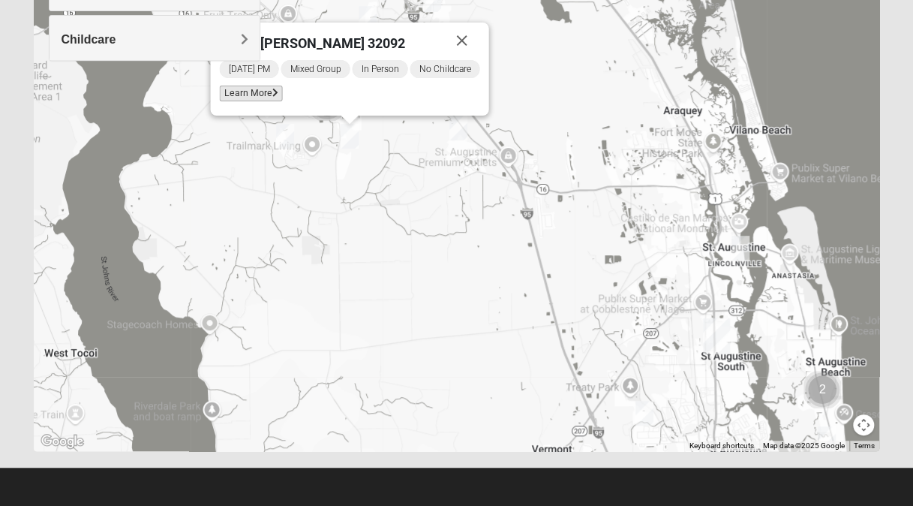
click at [261, 95] on span "Learn More" at bounding box center [251, 94] width 63 height 16
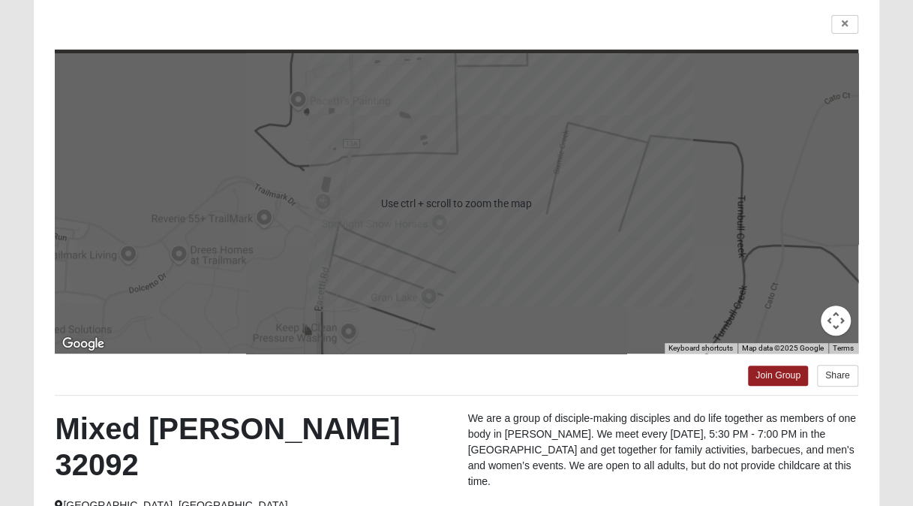
scroll to position [108, 0]
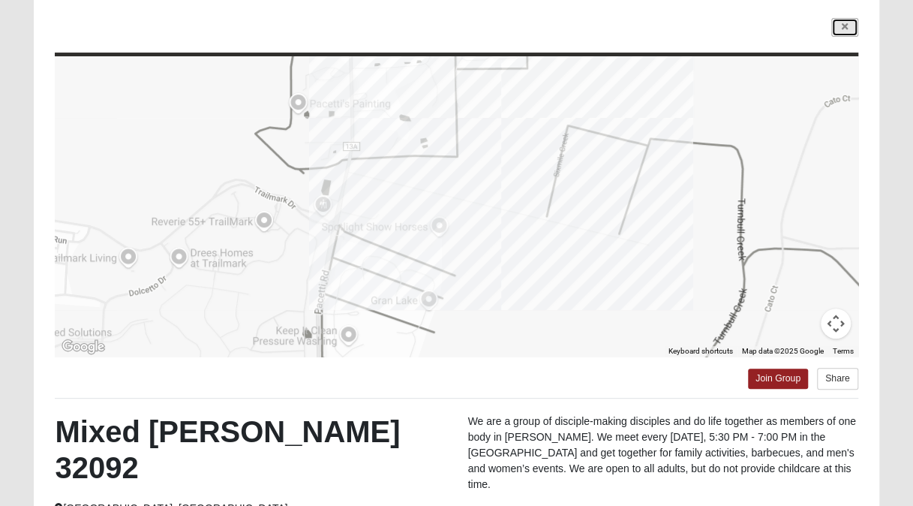
click at [840, 32] on link at bounding box center [845, 27] width 27 height 19
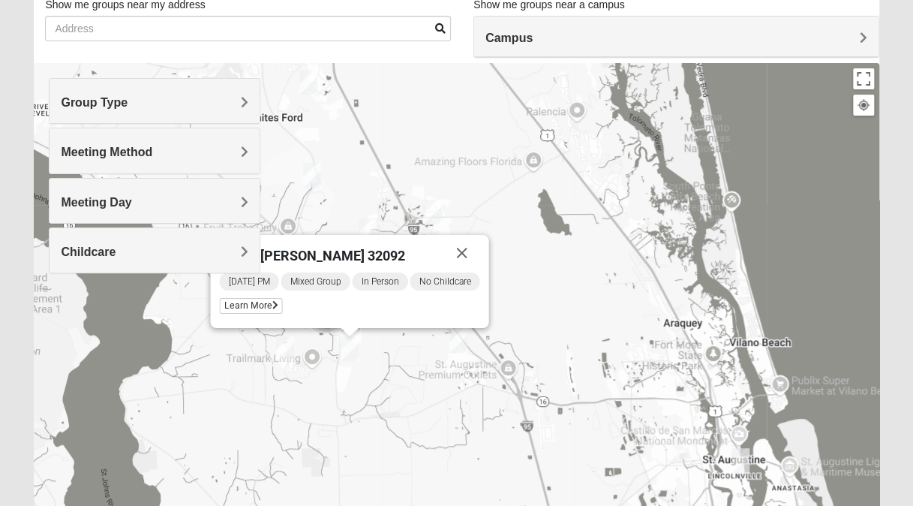
click at [405, 438] on div "Mixed Longacre 32092 Sunday PM Mixed Group In Person No Childcare Learn More" at bounding box center [456, 363] width 845 height 600
click at [467, 255] on button "Close" at bounding box center [462, 253] width 36 height 36
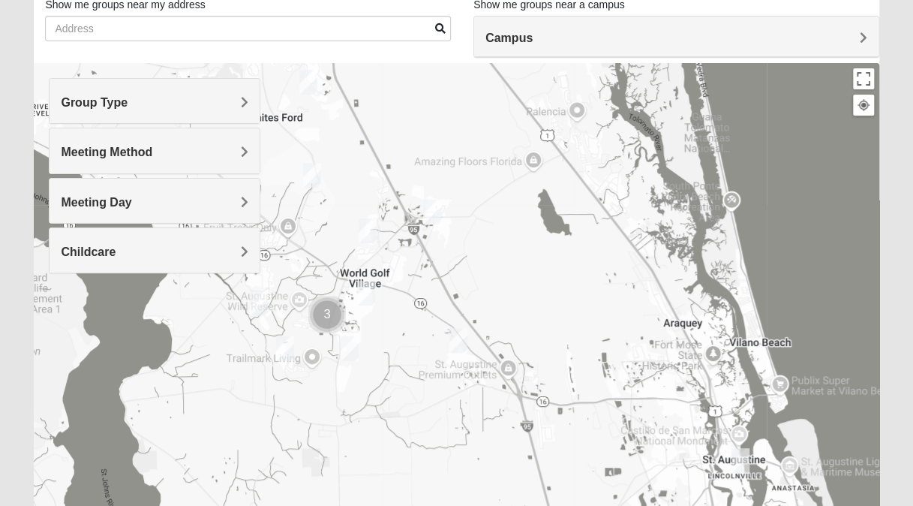
click at [257, 305] on img "Mixed Kruse 32092" at bounding box center [259, 303] width 30 height 37
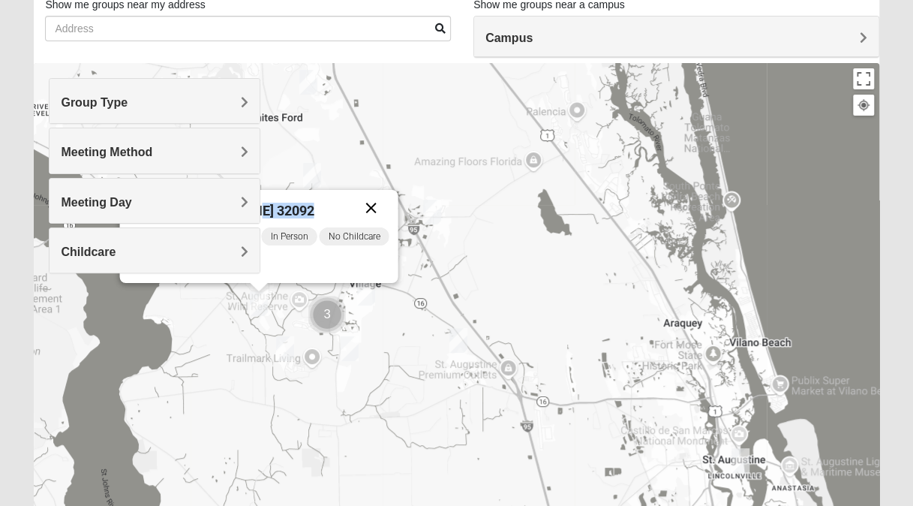
drag, startPoint x: 308, startPoint y: 207, endPoint x: 387, endPoint y: 197, distance: 79.5
click at [387, 197] on div "Mixed Kruse 32092" at bounding box center [259, 208] width 260 height 36
click at [199, 279] on div "Group Type Mixed Group Men Only Women Only 1825 Meeting Method In Person Virtua…" at bounding box center [155, 183] width 212 height 210
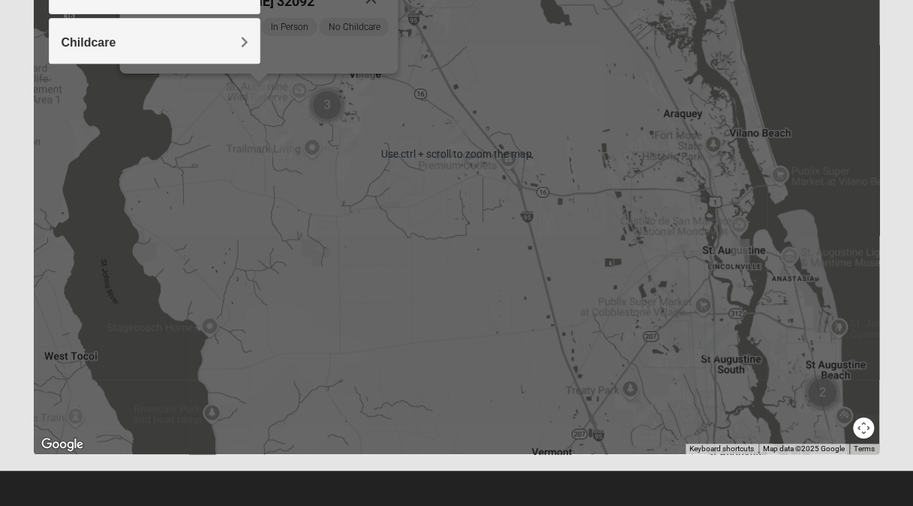
scroll to position [320, 0]
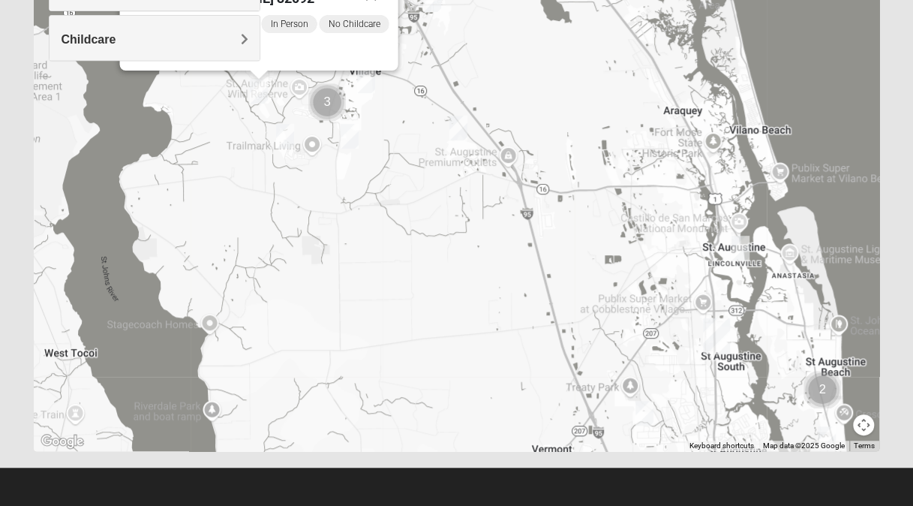
click at [865, 423] on button "Map camera controls" at bounding box center [863, 424] width 21 height 21
click at [806, 367] on button "Move up" at bounding box center [811, 372] width 21 height 21
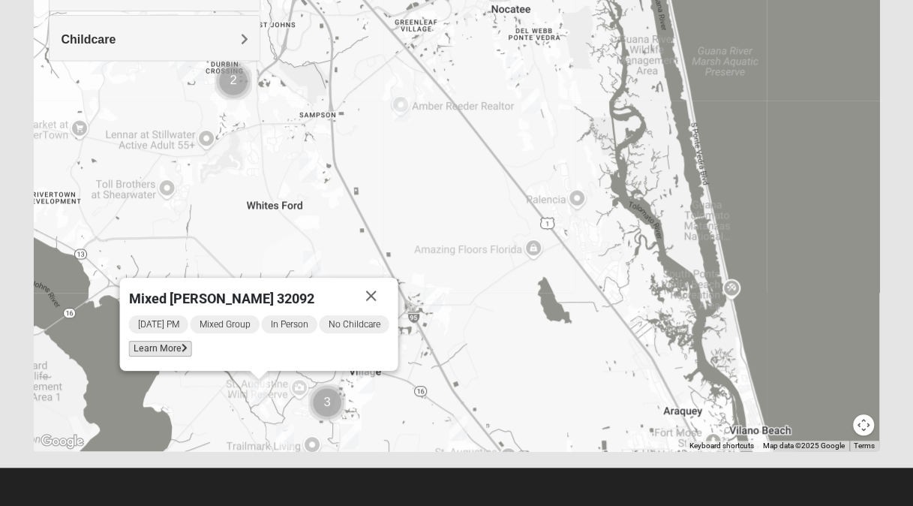
click at [157, 348] on span "Learn More" at bounding box center [160, 349] width 63 height 16
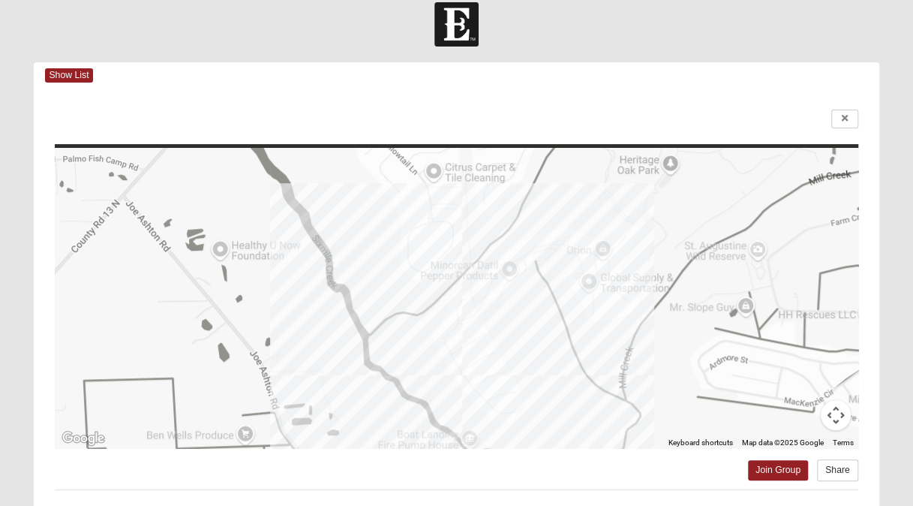
scroll to position [16, 0]
click at [845, 111] on link at bounding box center [845, 119] width 27 height 19
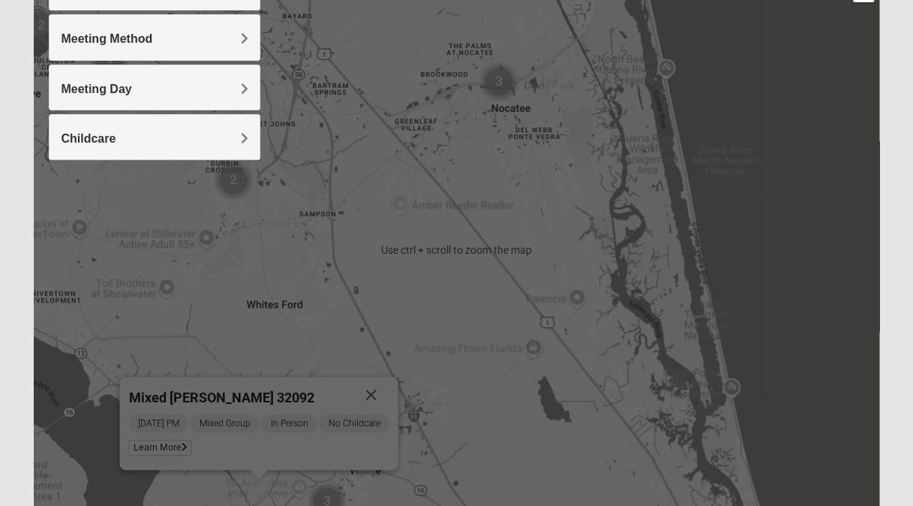
scroll to position [320, 0]
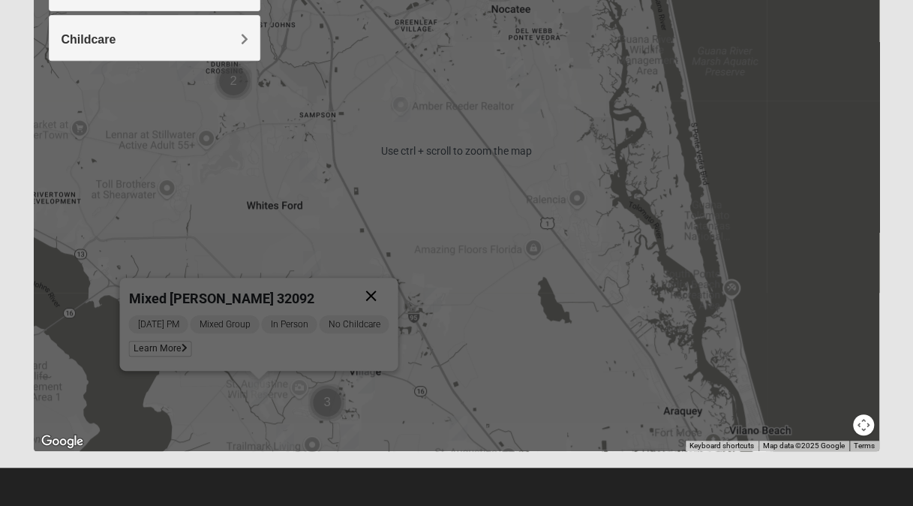
click at [375, 290] on button "Close" at bounding box center [371, 296] width 36 height 36
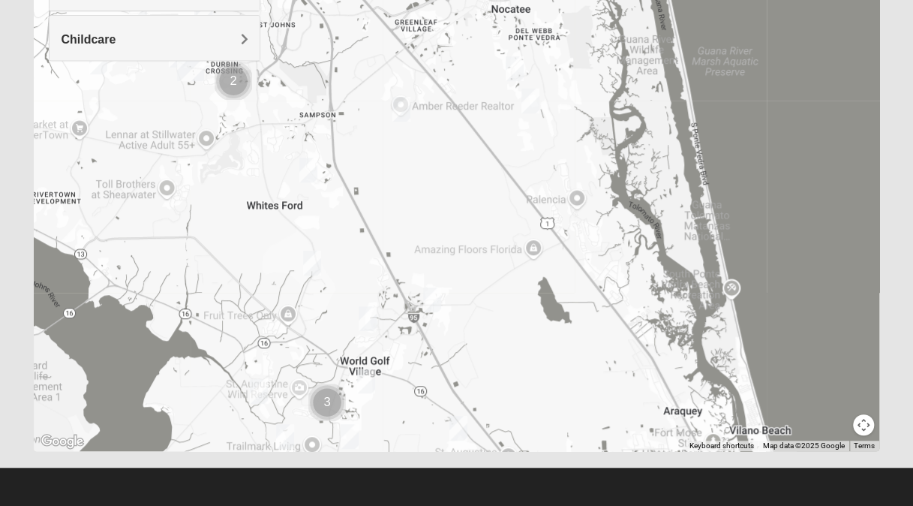
click at [860, 425] on button "Map camera controls" at bounding box center [863, 424] width 21 height 21
click at [815, 424] on button "Move down" at bounding box center [811, 424] width 21 height 21
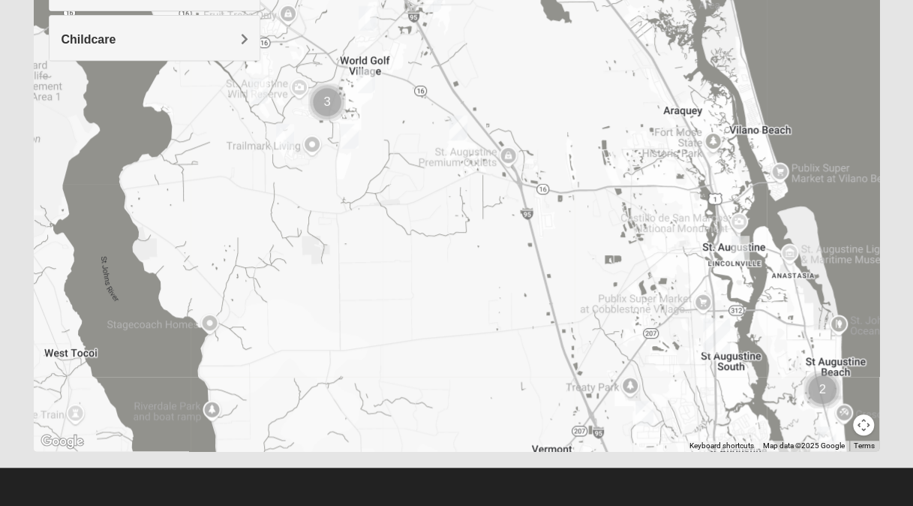
click at [354, 131] on img "Mixed Longacre 32092" at bounding box center [350, 136] width 30 height 37
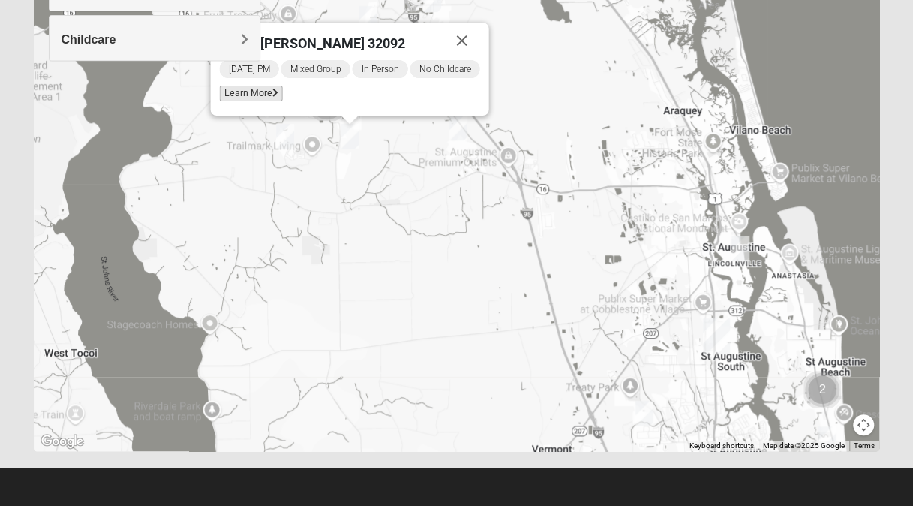
click at [243, 91] on span "Learn More" at bounding box center [251, 94] width 63 height 16
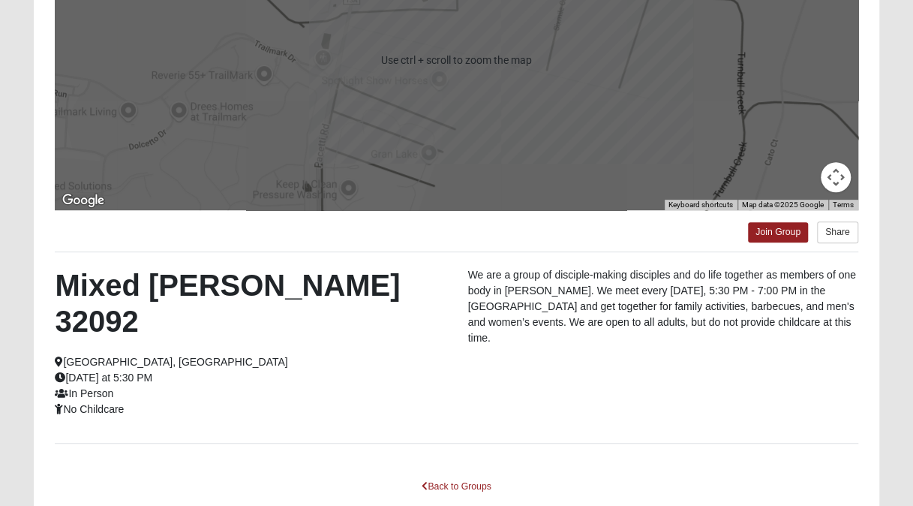
scroll to position [0, 0]
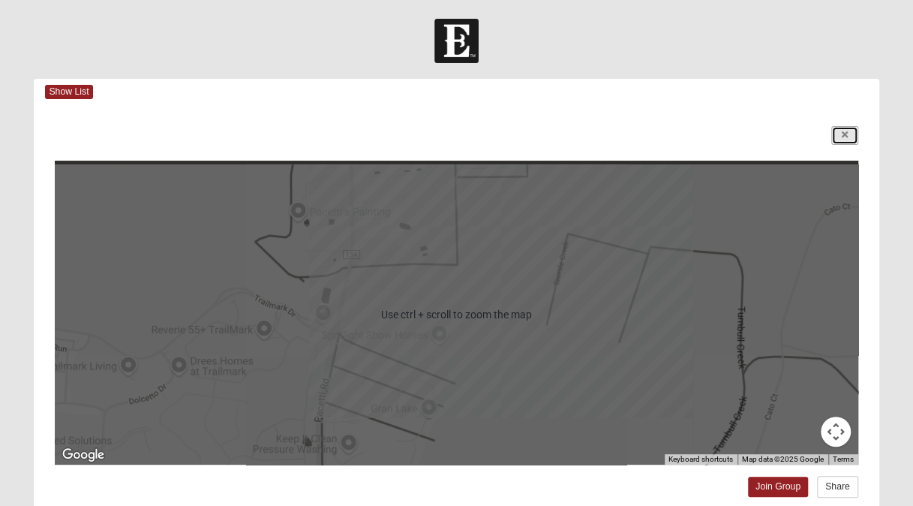
click at [839, 134] on link at bounding box center [845, 135] width 27 height 19
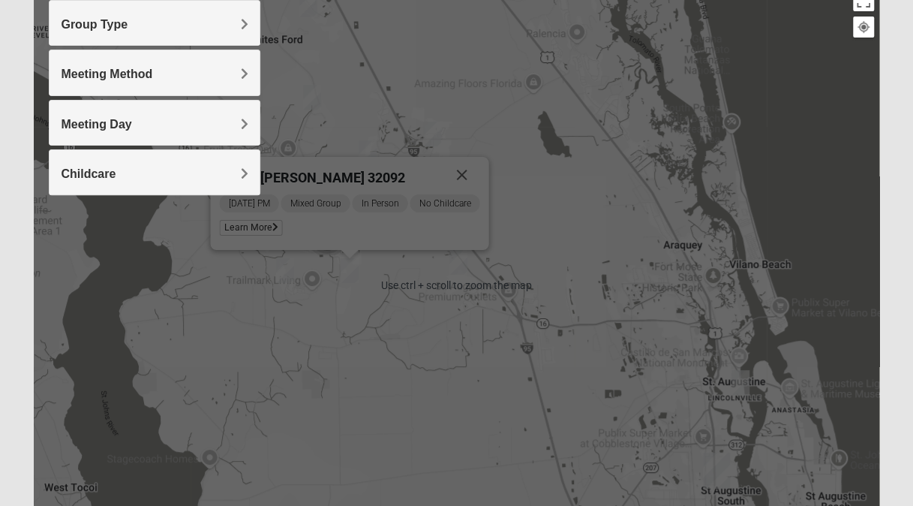
scroll to position [320, 0]
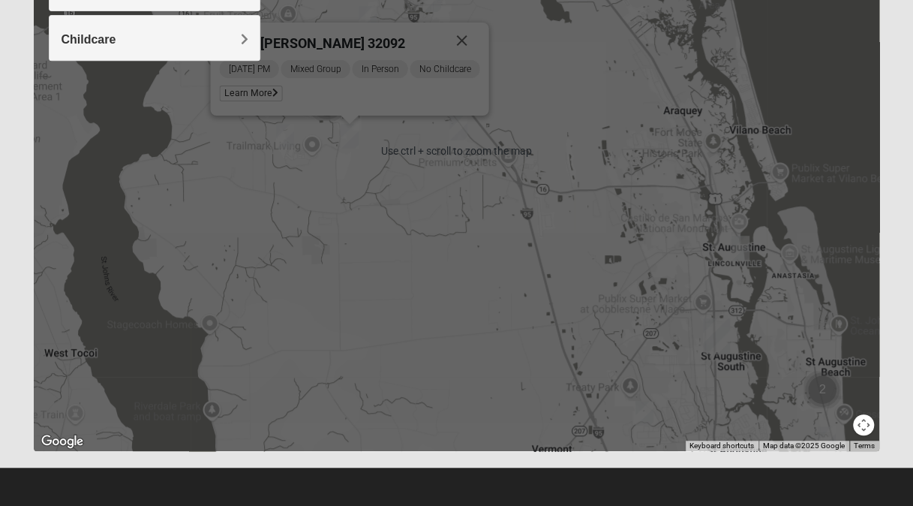
click at [865, 420] on button "Map camera controls" at bounding box center [863, 424] width 21 height 21
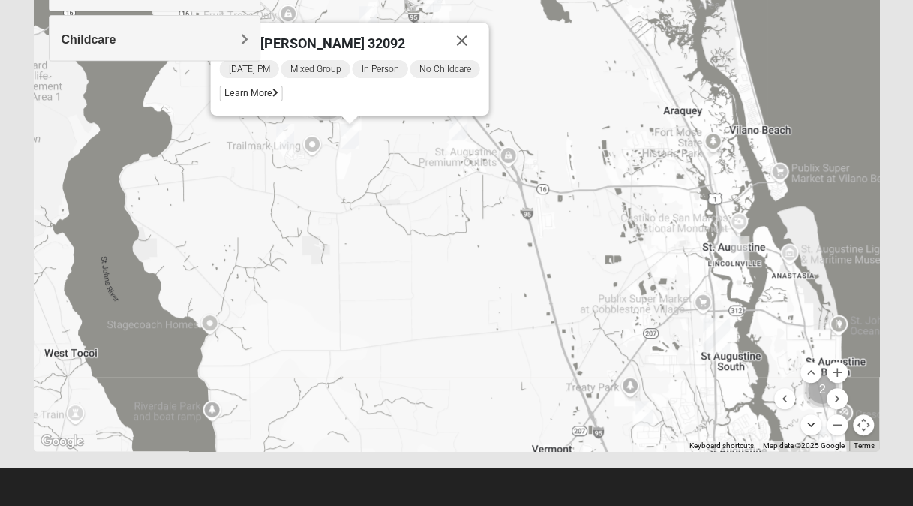
click at [805, 425] on button "Move down" at bounding box center [811, 424] width 21 height 21
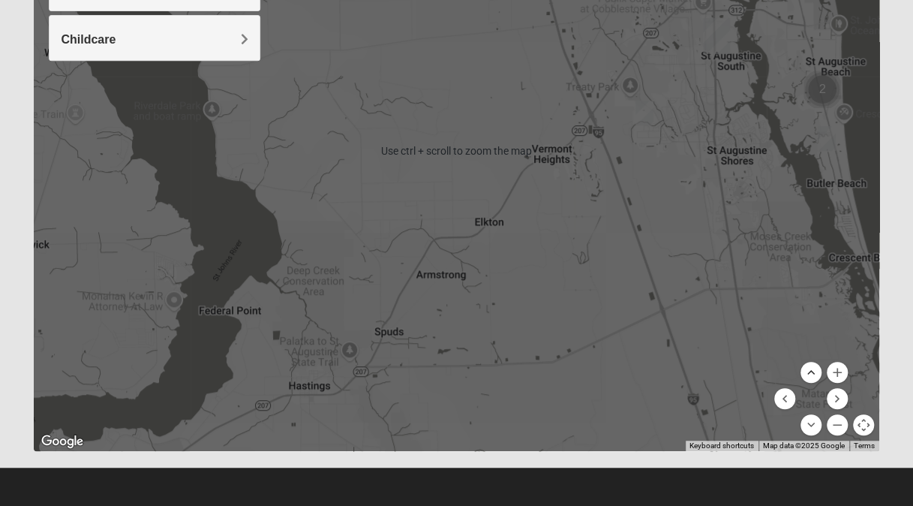
click at [808, 367] on button "Move up" at bounding box center [811, 372] width 21 height 21
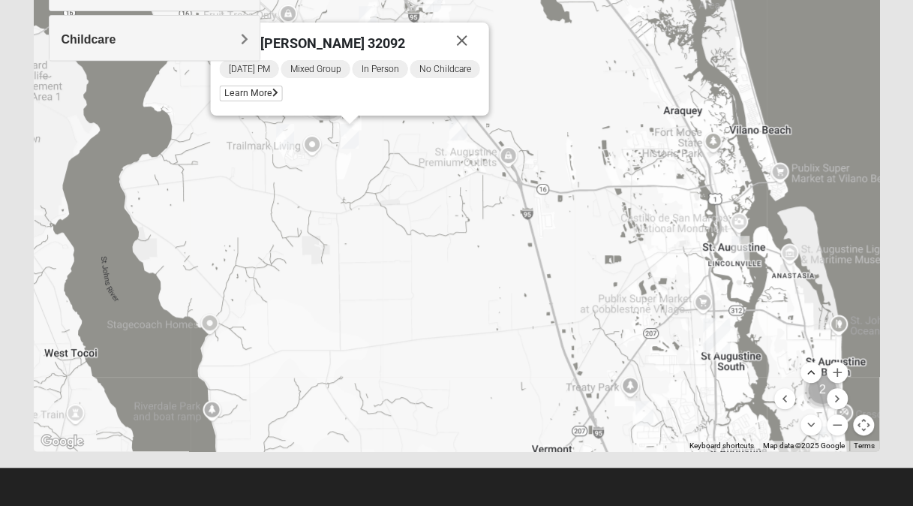
click at [808, 367] on button "Move up" at bounding box center [811, 372] width 21 height 21
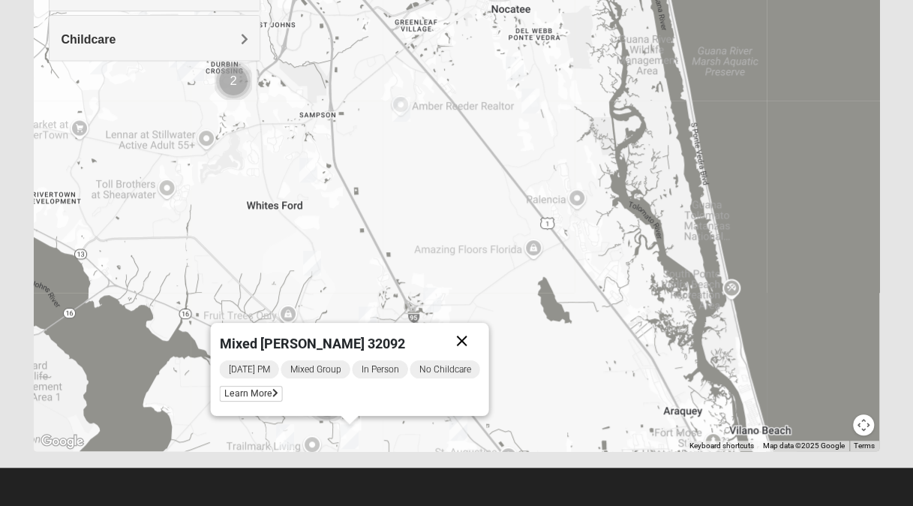
click at [462, 335] on button "Close" at bounding box center [462, 341] width 36 height 36
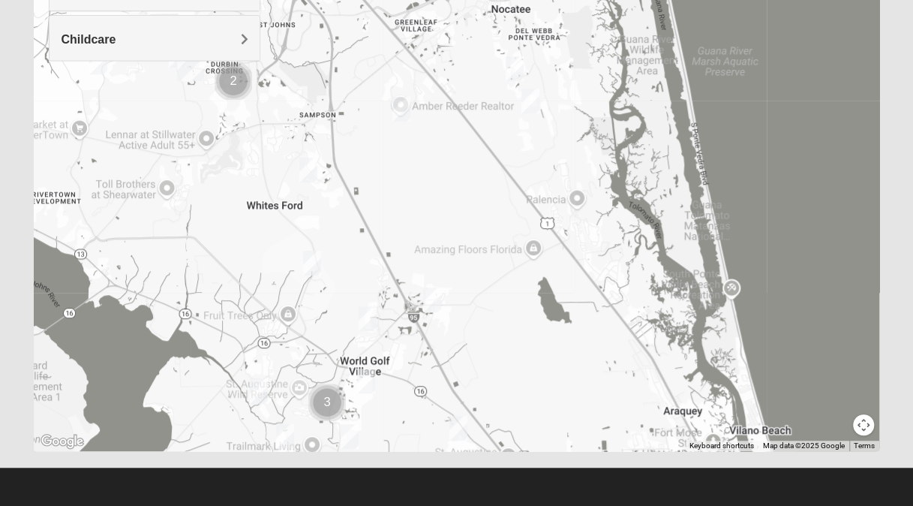
click at [437, 299] on img "Mixed Owen/Monk 32095" at bounding box center [432, 299] width 30 height 37
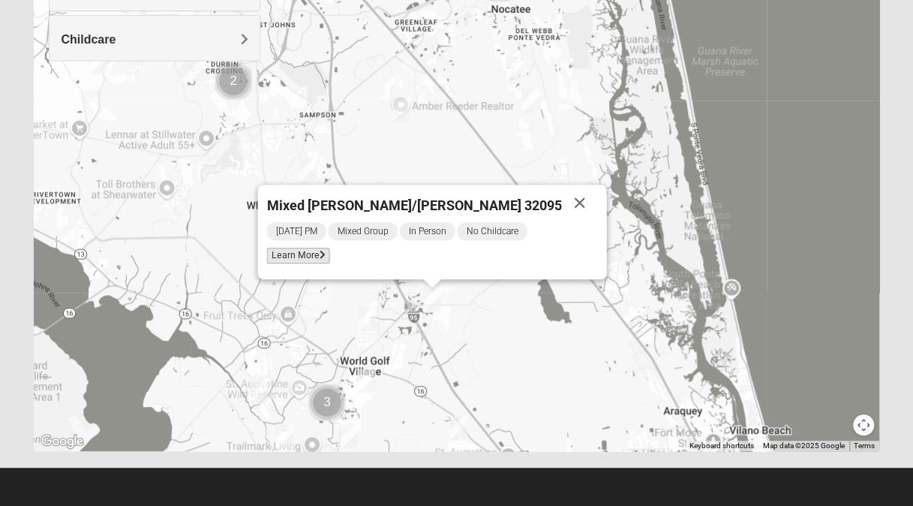
click at [319, 260] on span "Learn More" at bounding box center [298, 256] width 63 height 16
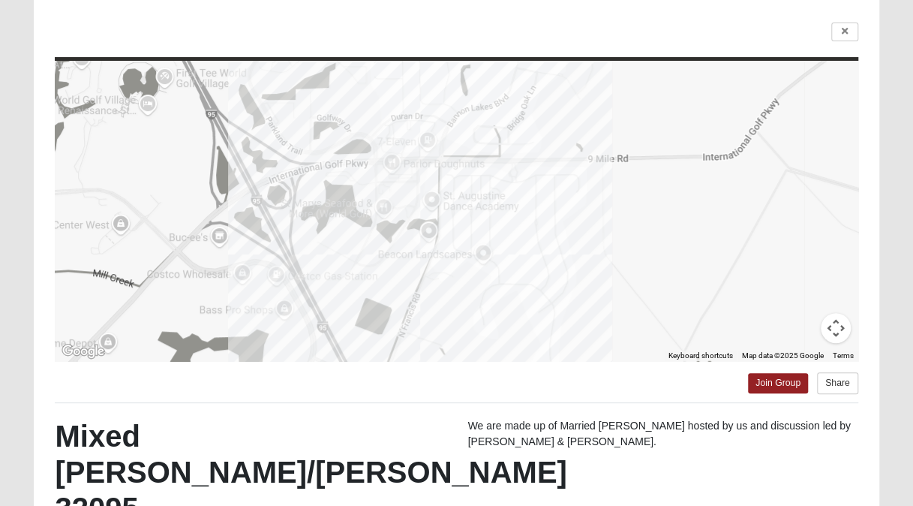
scroll to position [103, 0]
click at [843, 30] on icon at bounding box center [845, 32] width 6 height 9
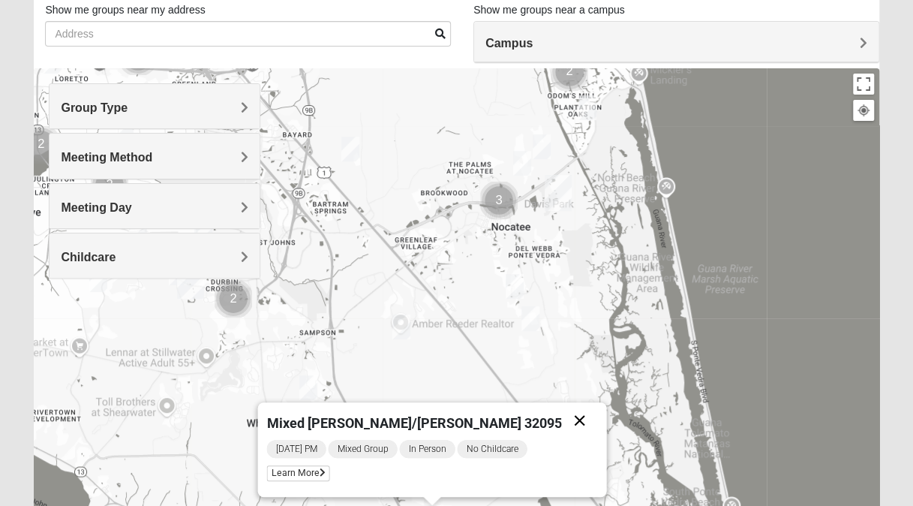
click at [562, 419] on button "Close" at bounding box center [580, 420] width 36 height 36
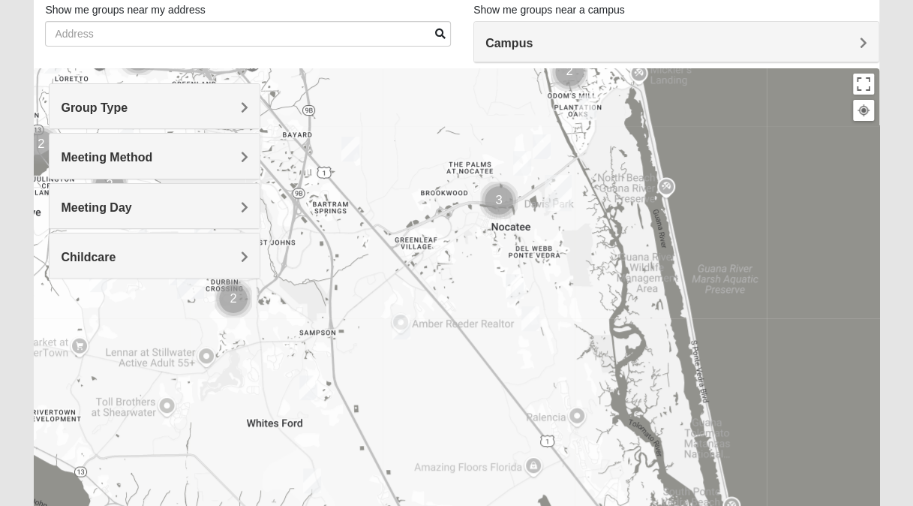
click at [402, 326] on img "Mixed Schueren 32095" at bounding box center [401, 326] width 30 height 37
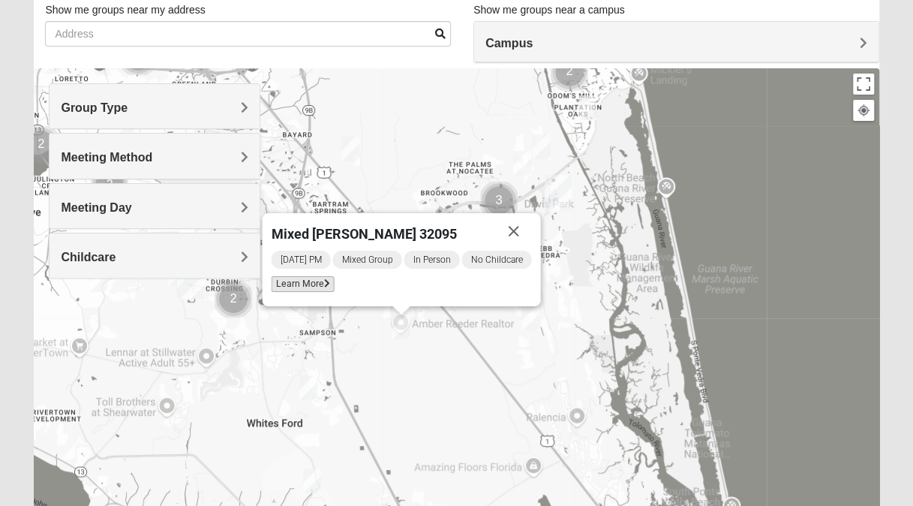
click at [297, 284] on span "Learn More" at bounding box center [303, 284] width 63 height 16
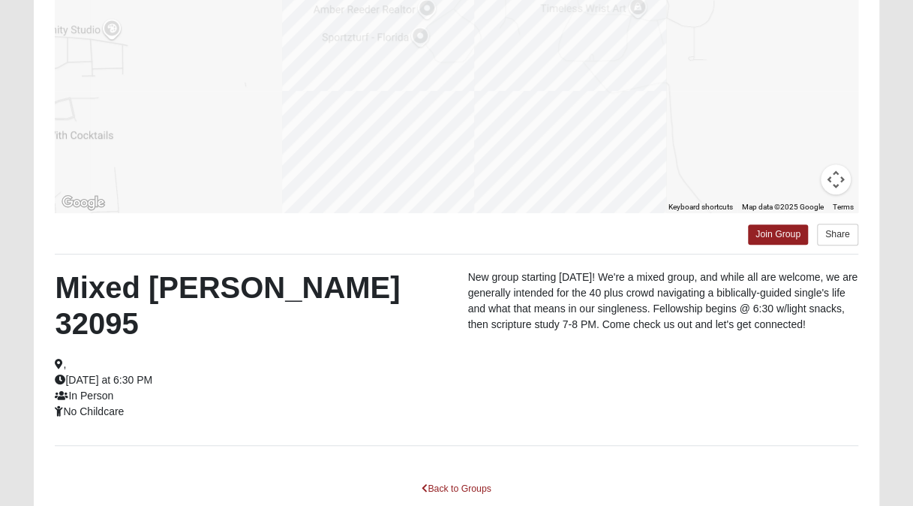
scroll to position [258, 0]
